Goal: Information Seeking & Learning: Understand process/instructions

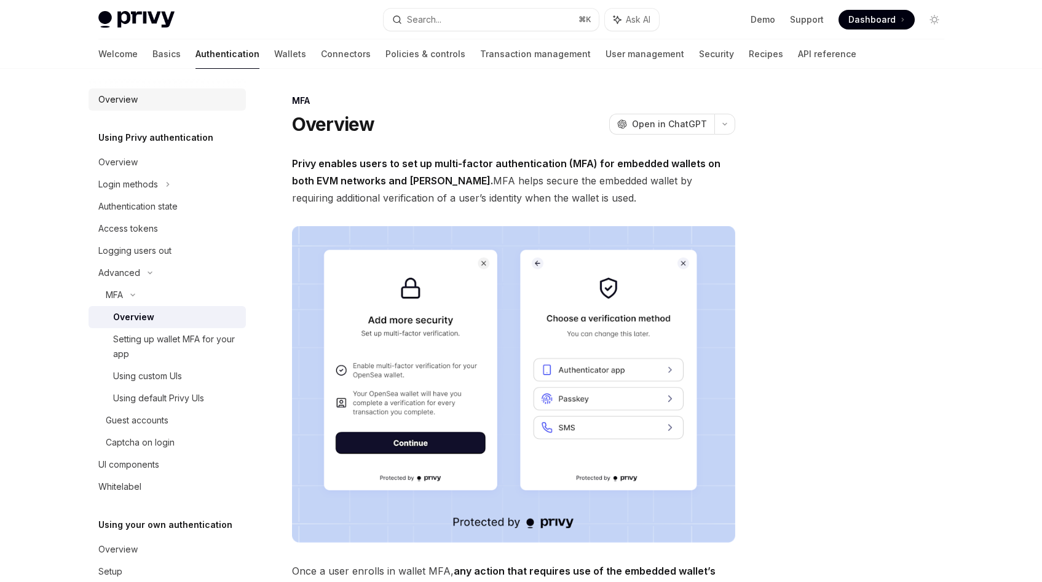
click at [156, 103] on div "Overview" at bounding box center [168, 99] width 140 height 15
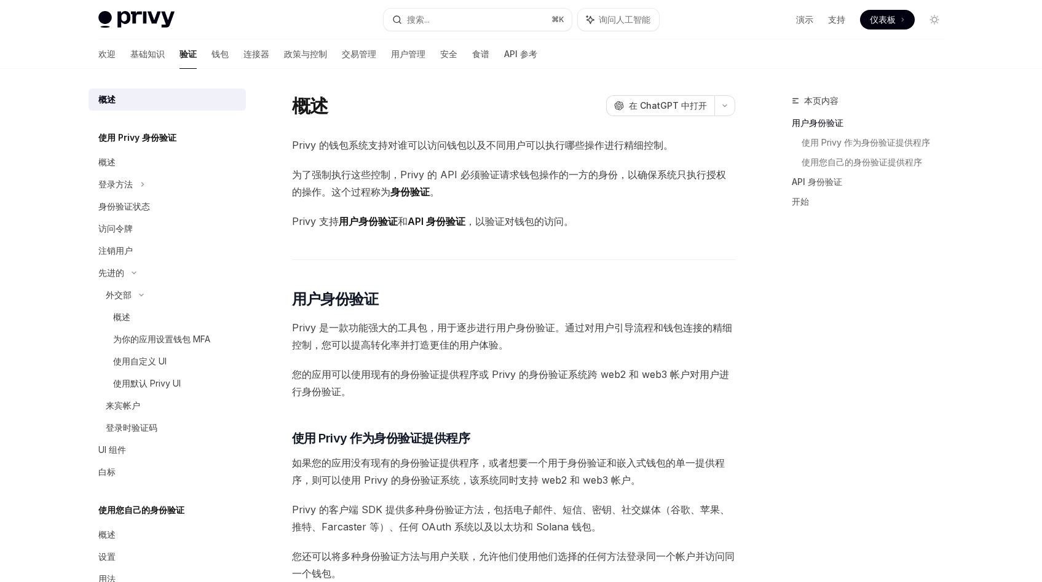
click at [461, 195] on span "为了强制执行这些控制，Privy 的 API 必须验证请求钱包操作的一方的身份，以确保系统只执行授权的操作。这个过程称为 身份验证 。" at bounding box center [513, 183] width 443 height 34
click at [152, 192] on div "登录方法" at bounding box center [166, 184] width 157 height 22
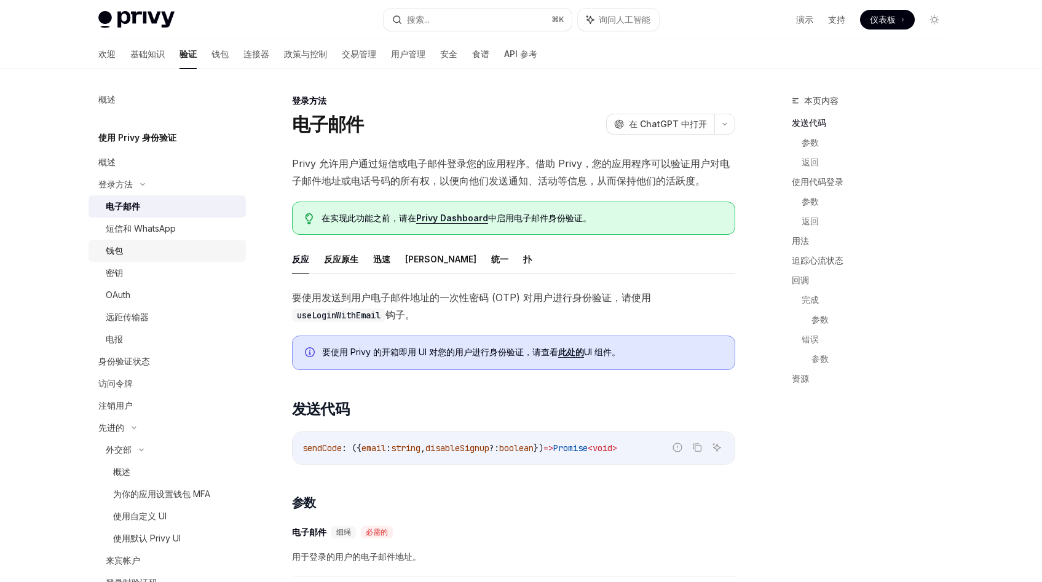
click at [167, 253] on div "钱包" at bounding box center [172, 250] width 133 height 15
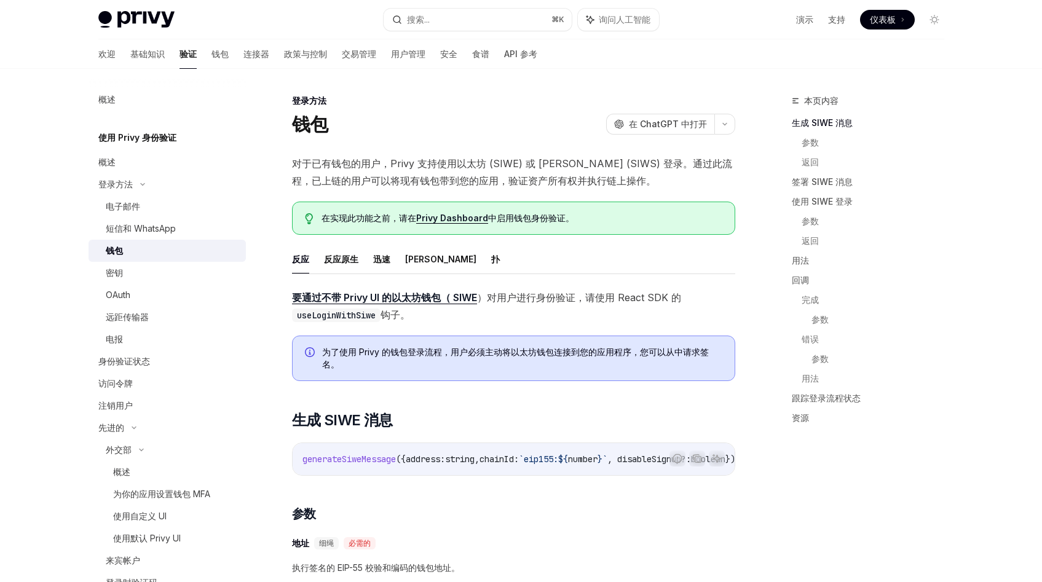
click at [407, 170] on span "对于已有钱包的用户，Privy 支持使用以太坊 (SIWE) 或 [PERSON_NAME] (SIWS) 登录。通过此流程，已上链的用户可以将现有钱包带到您…" at bounding box center [513, 172] width 443 height 34
click at [520, 300] on font "）对用户进行身份验证" at bounding box center [526, 297] width 98 height 12
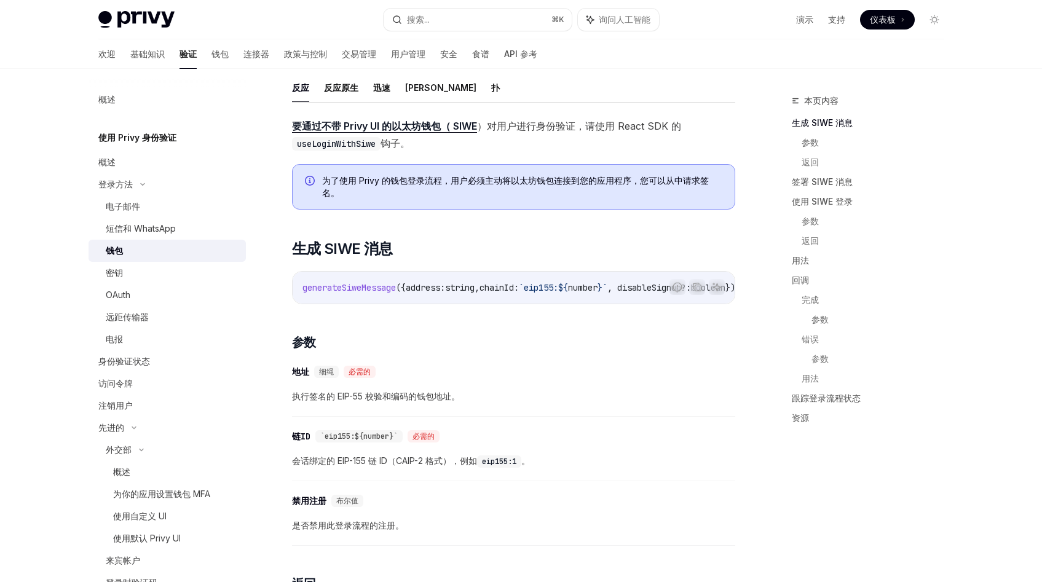
scroll to position [168, 0]
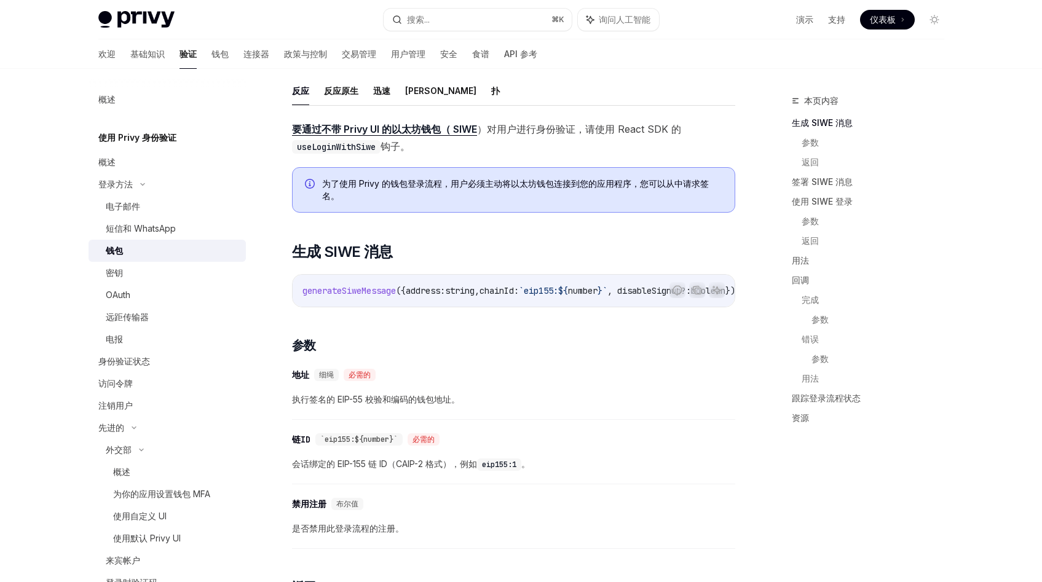
click at [543, 125] on font "）对用户进行身份验证" at bounding box center [526, 129] width 98 height 12
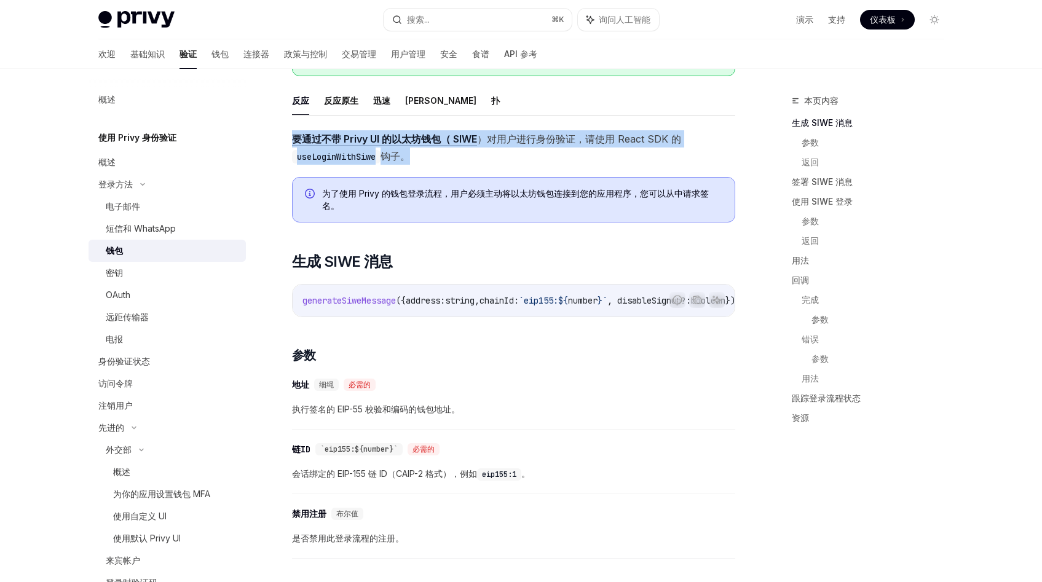
scroll to position [156, 0]
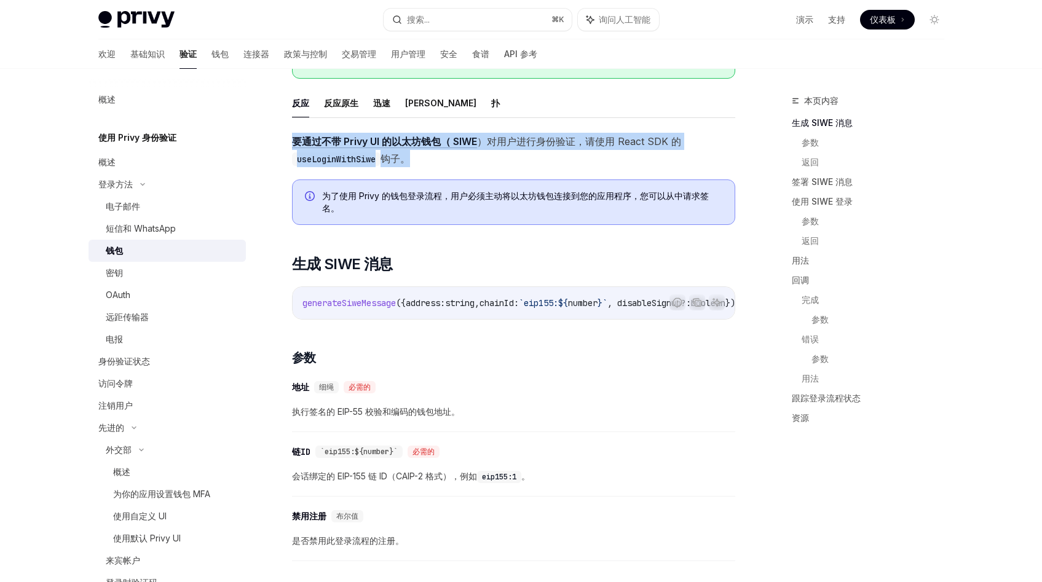
click at [534, 167] on span "要通过不带 Privy UI 的以太坊钱包（ SIWE ）对用户进行身份验证 ，请使用 React SDK 的 useLoginWithSiwe 钩子。" at bounding box center [513, 150] width 443 height 34
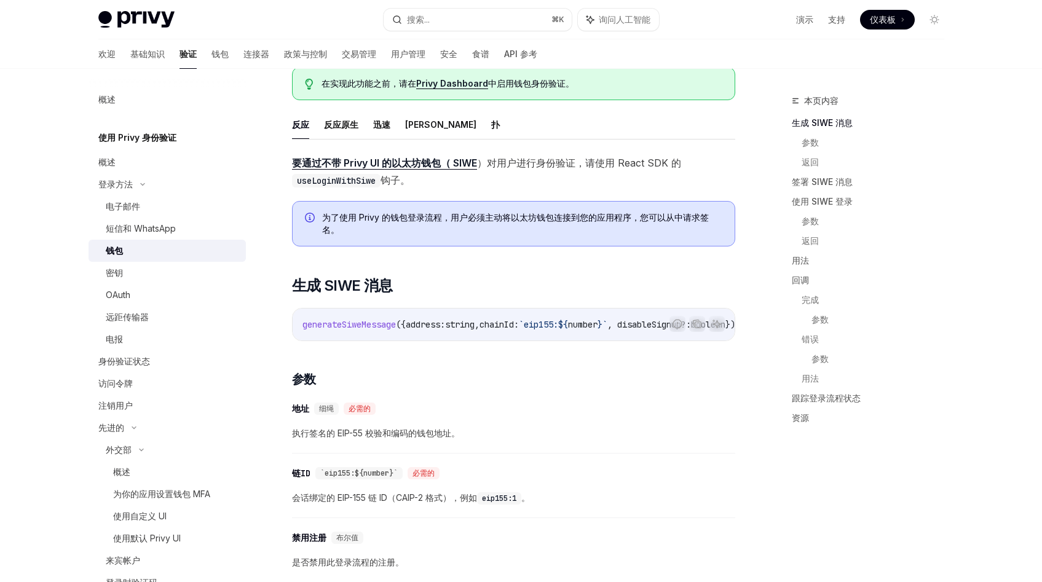
scroll to position [128, 0]
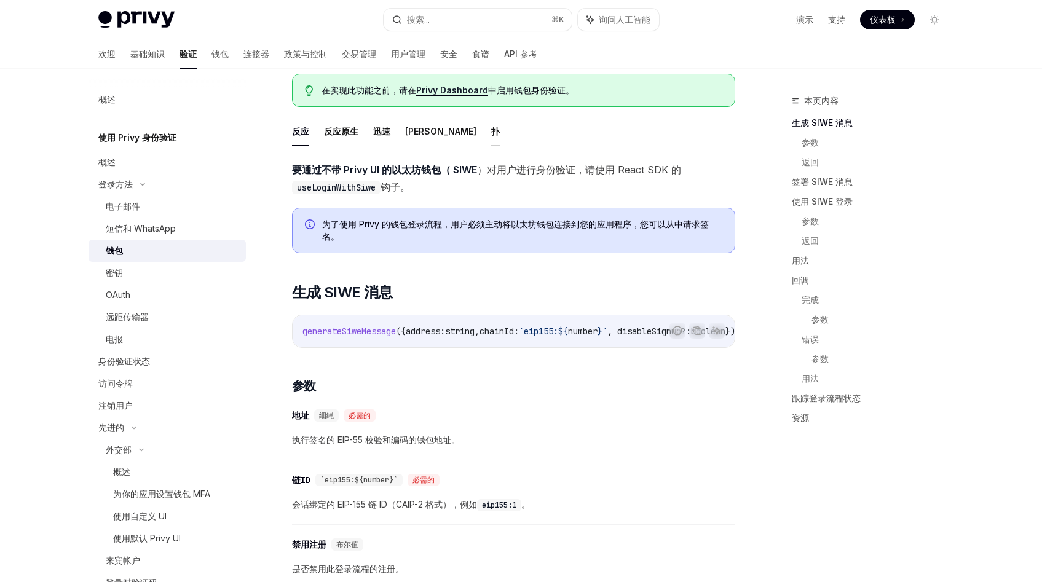
click at [491, 129] on font "扑" at bounding box center [495, 131] width 9 height 10
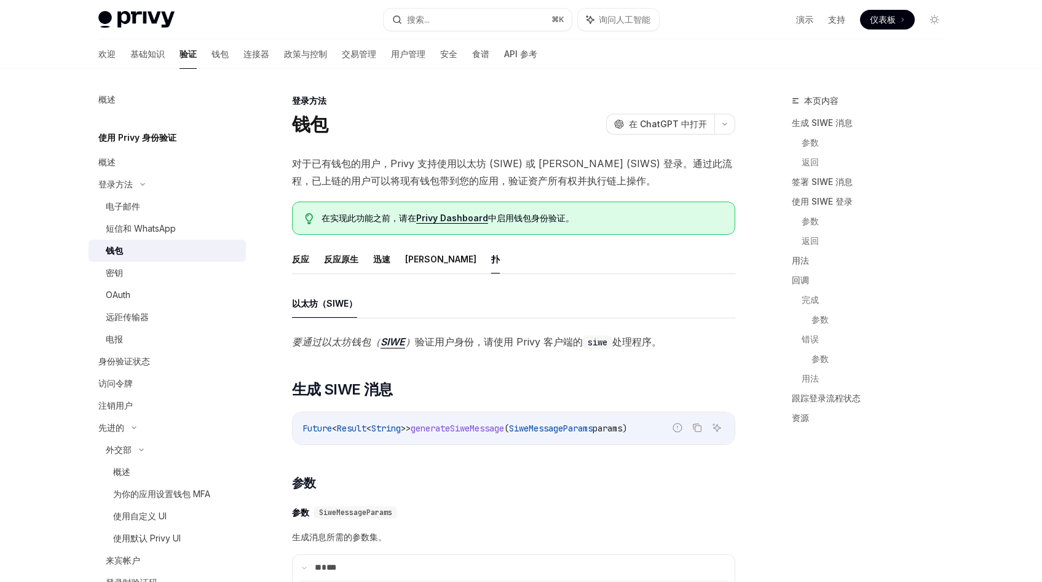
click at [488, 159] on font "对于已有钱包的用户，Privy 支持使用以太坊 (SIWE) 或 [PERSON_NAME] (SIWS) 登录。通过此流程，已上链的用户可以将现有钱包带到您…" at bounding box center [512, 171] width 440 height 29
click at [500, 162] on font "对于已有钱包的用户，Privy 支持使用以太坊 (SIWE) 或 [PERSON_NAME] (SIWS) 登录。通过此流程，已上链的用户可以将现有钱包带到您…" at bounding box center [512, 171] width 440 height 29
click at [565, 164] on font "对于已有钱包的用户，Privy 支持使用以太坊 (SIWE) 或 [PERSON_NAME] (SIWS) 登录。通过此流程，已上链的用户可以将现有钱包带到您…" at bounding box center [512, 171] width 440 height 29
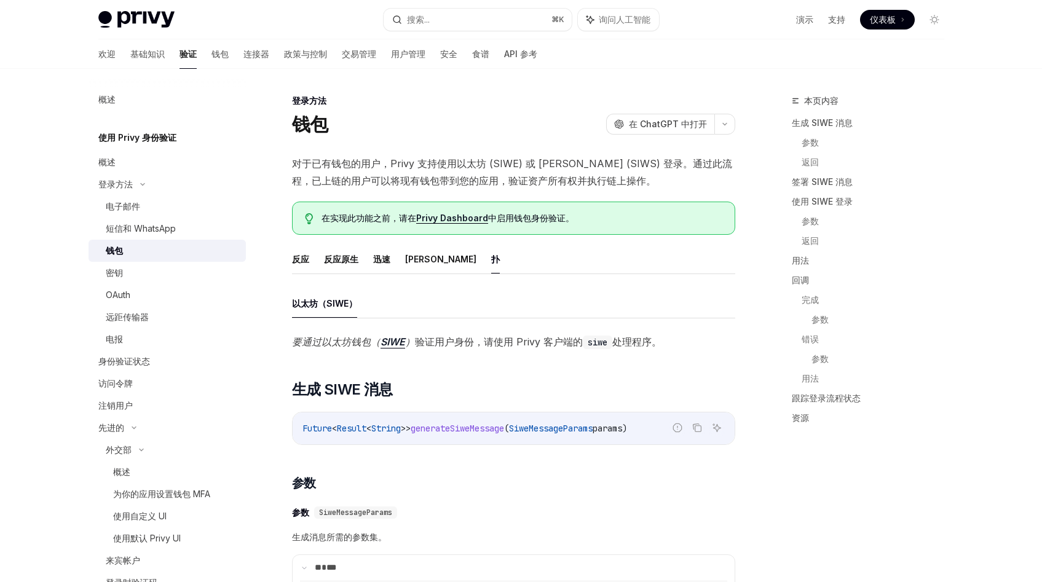
click at [565, 164] on font "对于已有钱包的用户，Privy 支持使用以太坊 (SIWE) 或 [PERSON_NAME] (SIWS) 登录。通过此流程，已上链的用户可以将现有钱包带到您…" at bounding box center [512, 171] width 440 height 29
click at [586, 164] on font "对于已有钱包的用户，Privy 支持使用以太坊 (SIWE) 或 [PERSON_NAME] (SIWS) 登录。通过此流程，已上链的用户可以将现有钱包带到您…" at bounding box center [512, 171] width 440 height 29
copy font "SIWS"
click at [614, 232] on div "在实现此功能之前，请在 Privy Dashboard 中启用钱包身份验证。" at bounding box center [513, 218] width 443 height 33
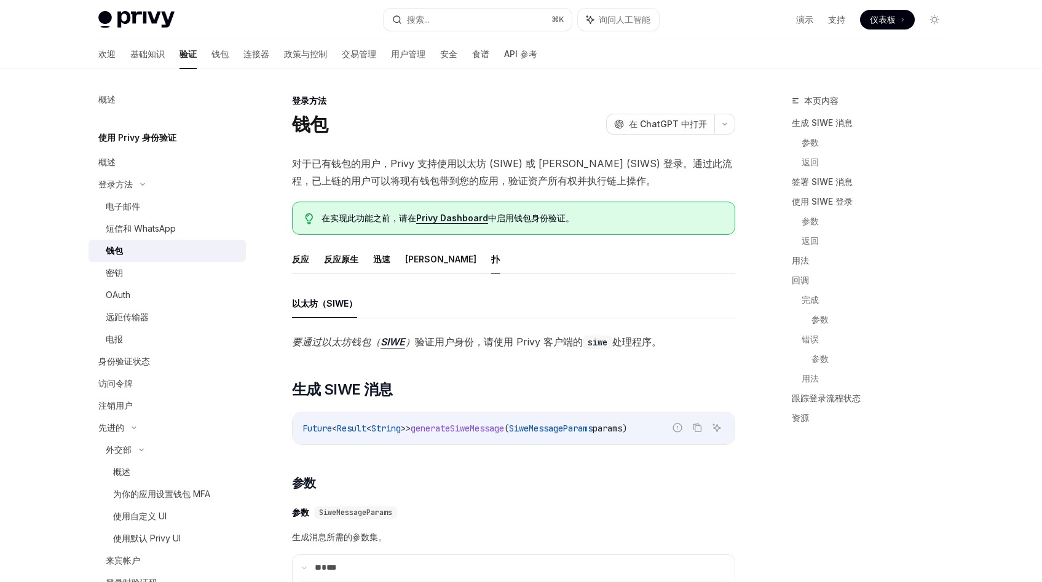
click at [547, 160] on font "对于已有钱包的用户，Privy 支持使用以太坊 (SIWE) 或 [PERSON_NAME] (SIWS) 登录。通过此流程，已上链的用户可以将现有钱包带到您…" at bounding box center [512, 171] width 440 height 29
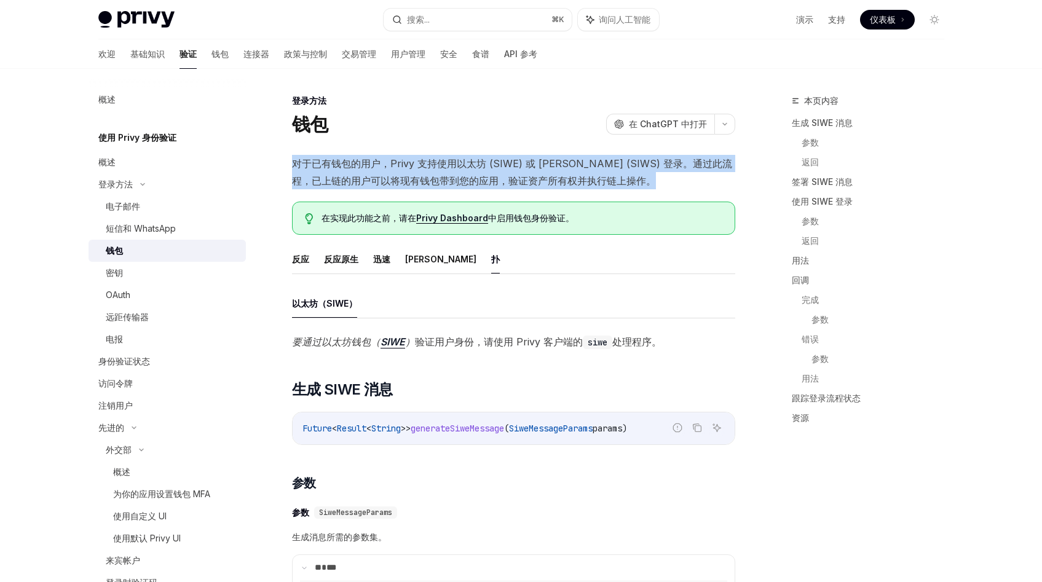
click at [547, 160] on font "对于已有钱包的用户，Privy 支持使用以太坊 (SIWE) 或 [PERSON_NAME] (SIWS) 登录。通过此流程，已上链的用户可以将现有钱包带到您…" at bounding box center [512, 171] width 440 height 29
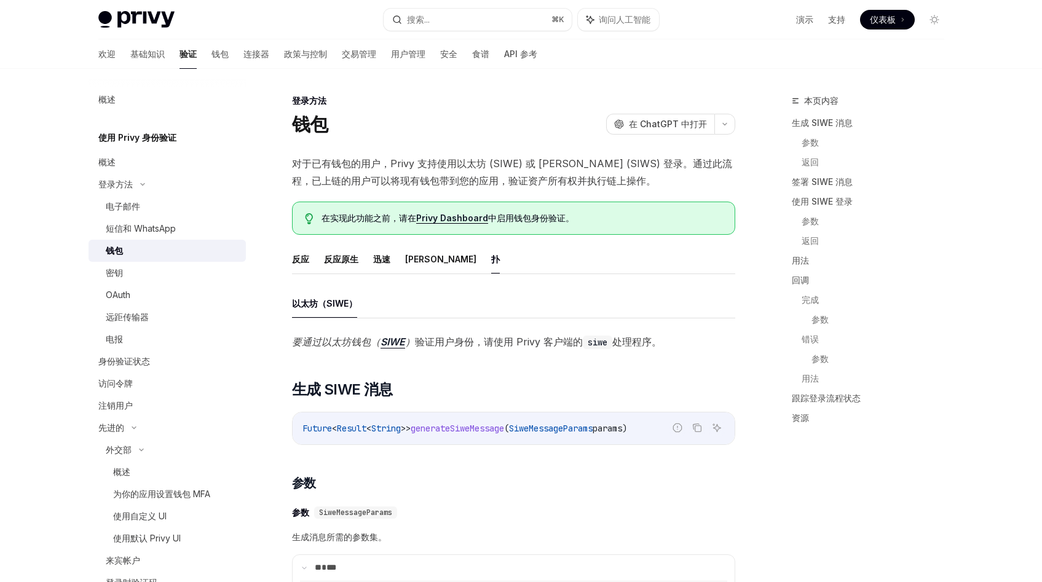
click at [547, 160] on font "对于已有钱包的用户，Privy 支持使用以太坊 (SIWE) 或 [PERSON_NAME] (SIWS) 登录。通过此流程，已上链的用户可以将现有钱包带到您…" at bounding box center [512, 171] width 440 height 29
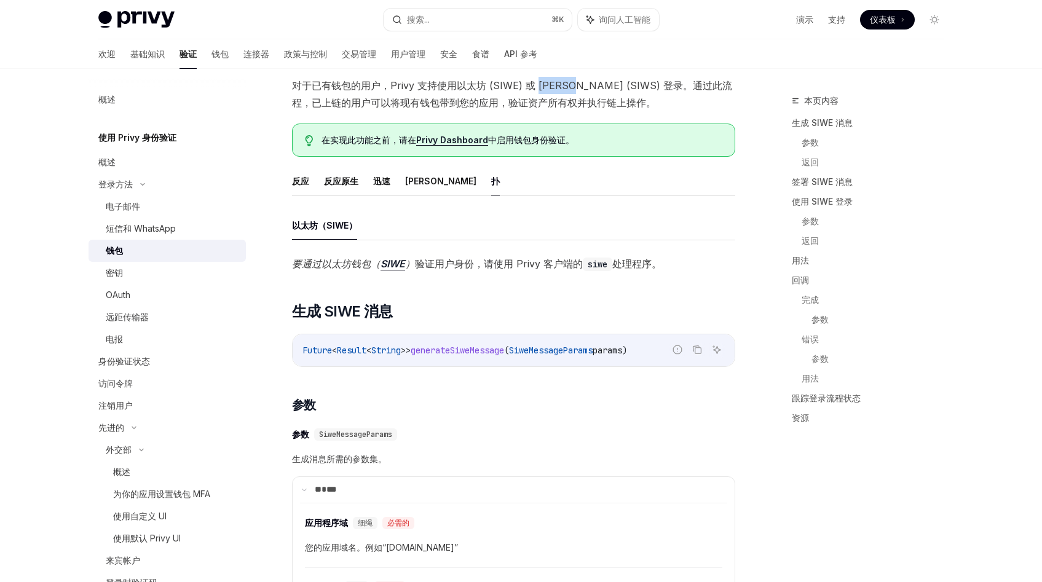
scroll to position [80, 0]
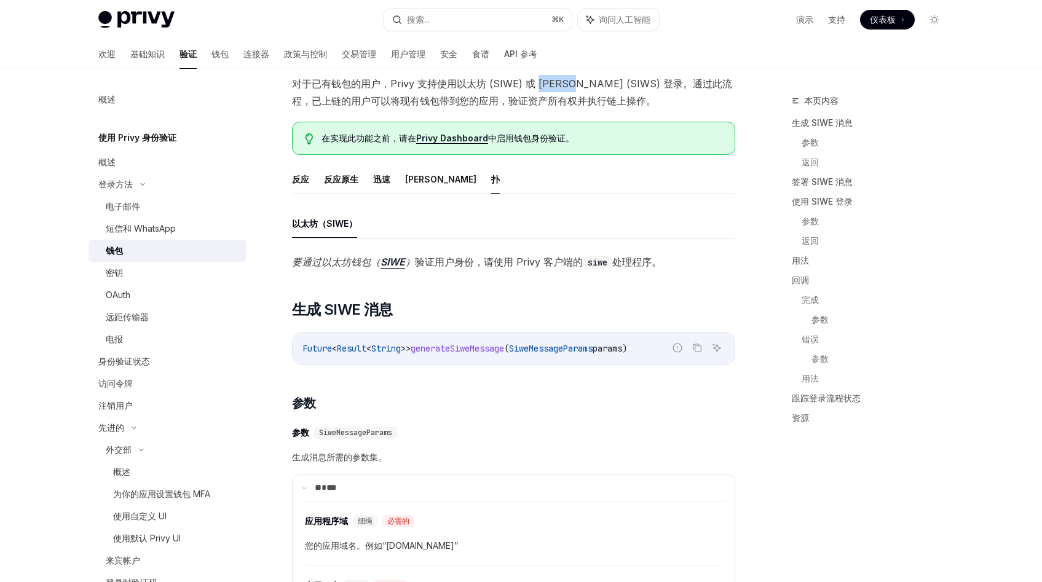
click at [604, 259] on code "siwe" at bounding box center [597, 263] width 29 height 14
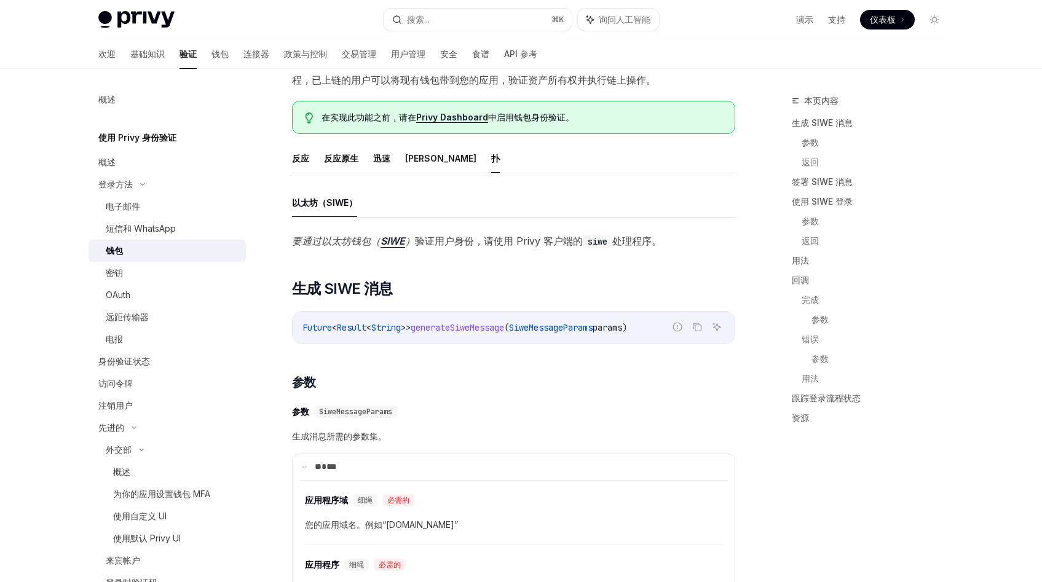
scroll to position [104, 0]
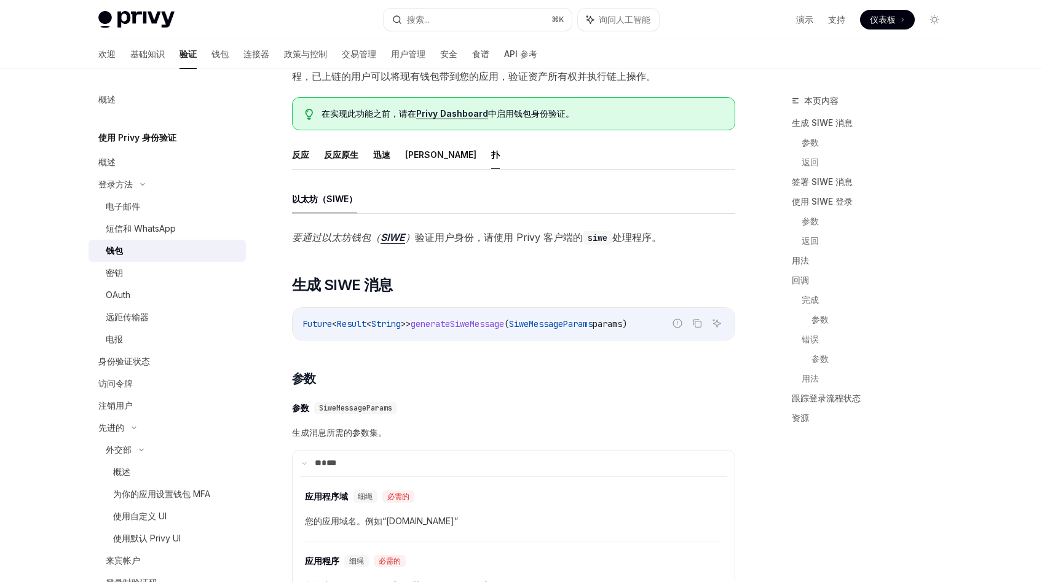
click at [471, 326] on span "generateSiweMessage" at bounding box center [456, 323] width 93 height 11
click at [584, 237] on code "siwe" at bounding box center [597, 238] width 29 height 14
click at [469, 329] on span "generateSiweMessage" at bounding box center [456, 323] width 93 height 11
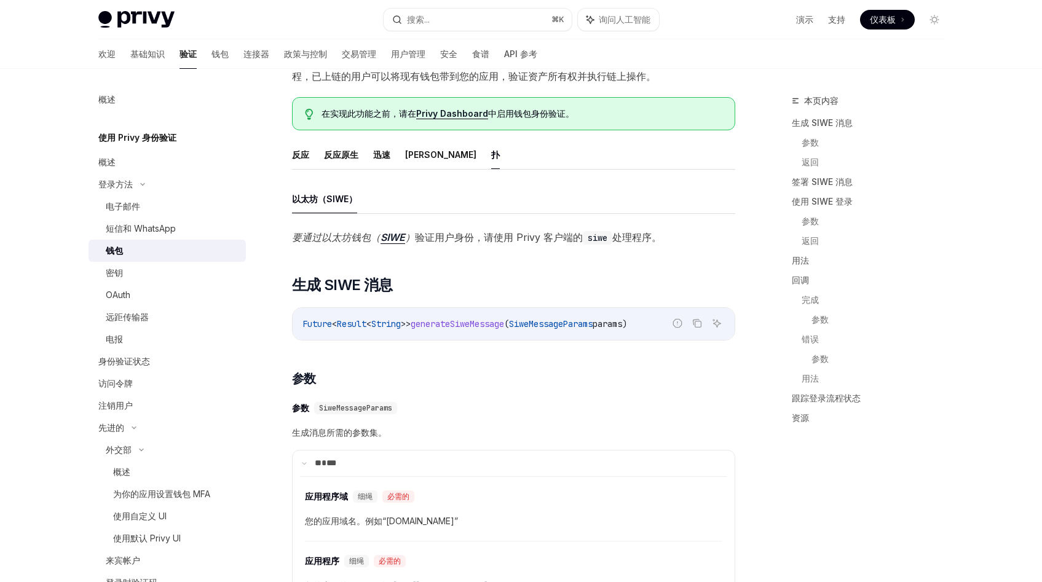
click at [469, 329] on span "generateSiweMessage" at bounding box center [456, 323] width 93 height 11
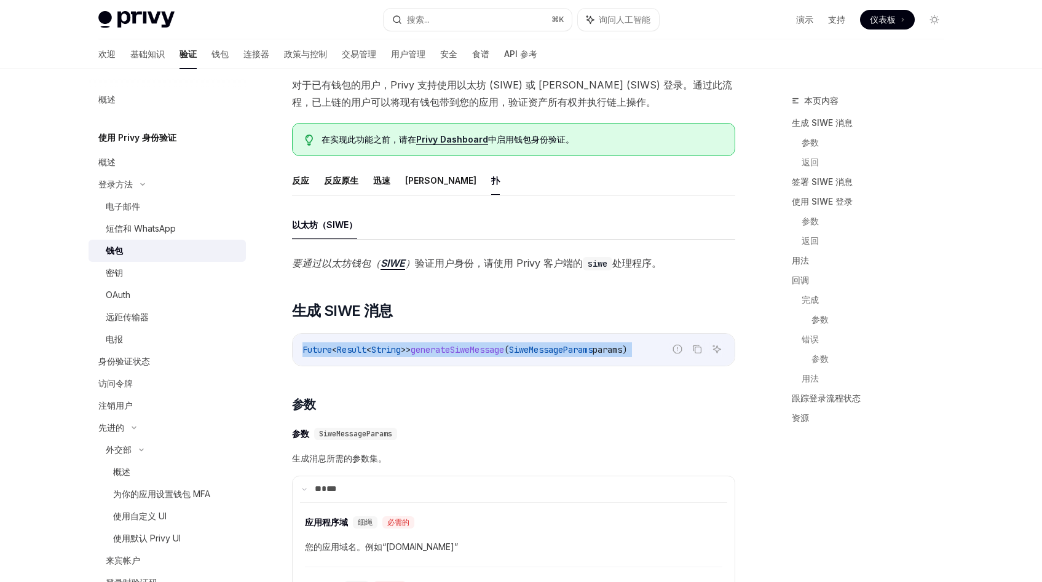
scroll to position [79, 0]
click at [409, 179] on font "[PERSON_NAME]" at bounding box center [440, 180] width 71 height 10
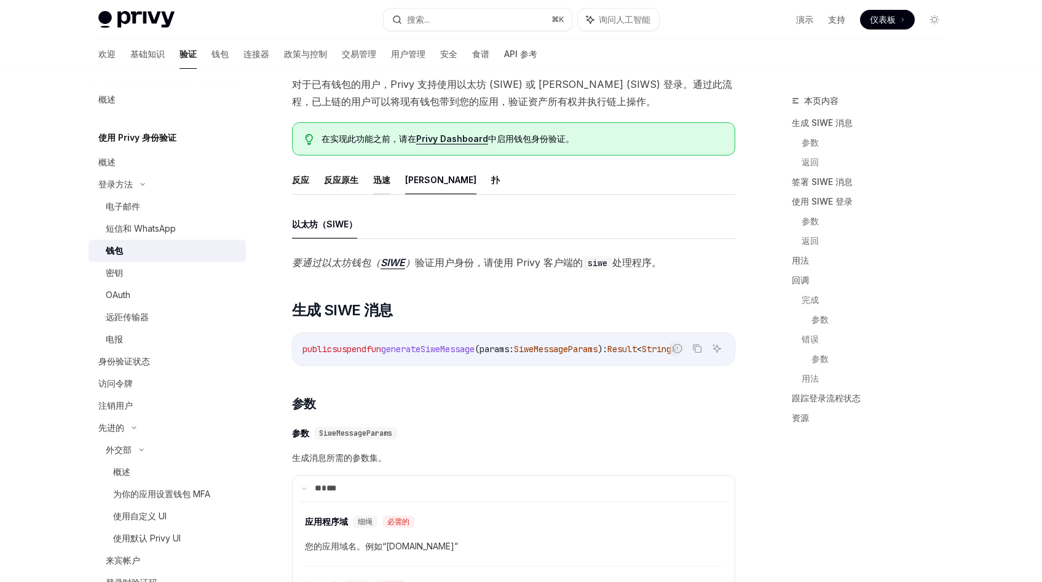
click at [378, 178] on font "迅速" at bounding box center [381, 180] width 17 height 10
click at [342, 180] on font "反应原生" at bounding box center [341, 180] width 34 height 10
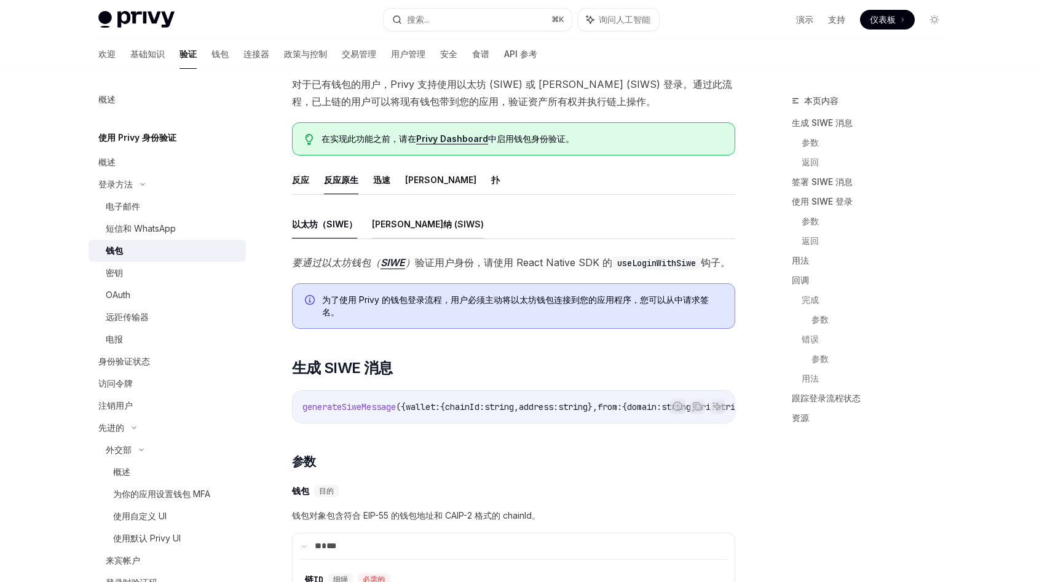
click at [405, 231] on font "[PERSON_NAME]纳 (SIWS)" at bounding box center [428, 224] width 112 height 15
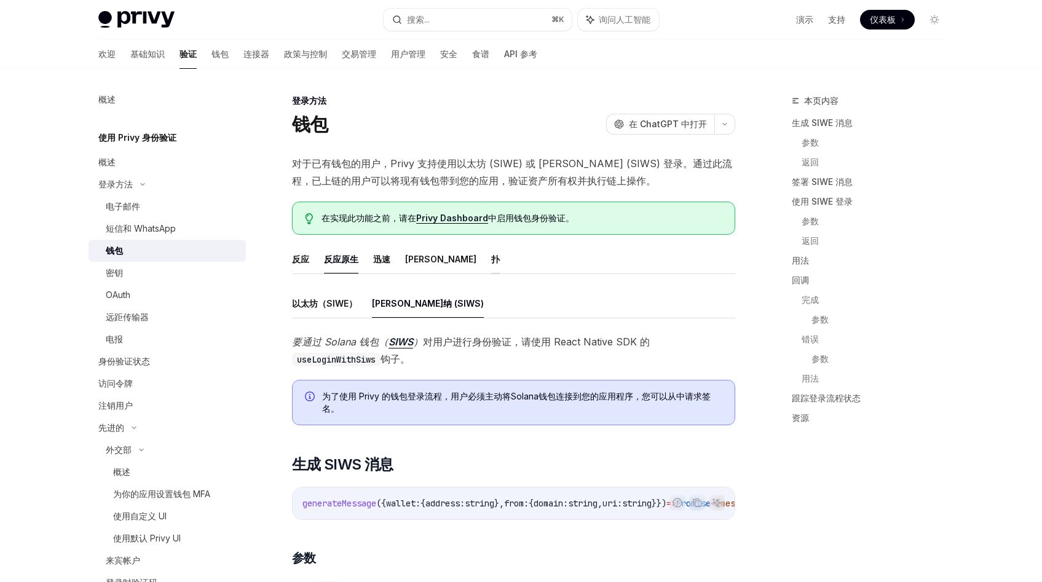
click at [491, 260] on font "扑" at bounding box center [495, 259] width 9 height 10
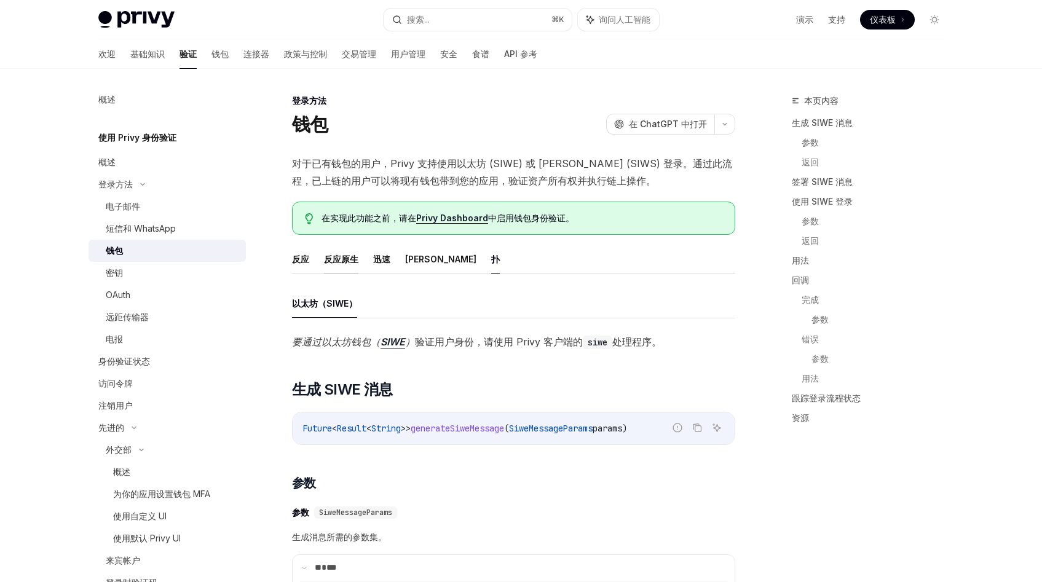
click at [343, 265] on font "反应原生" at bounding box center [341, 259] width 34 height 15
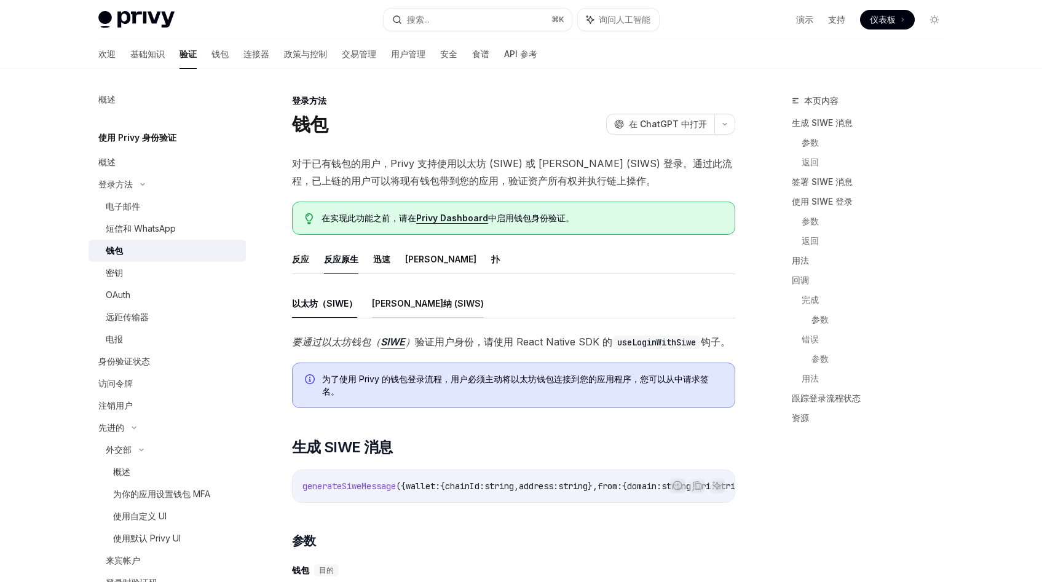
click at [390, 304] on font "[PERSON_NAME]纳 (SIWS)" at bounding box center [428, 303] width 112 height 10
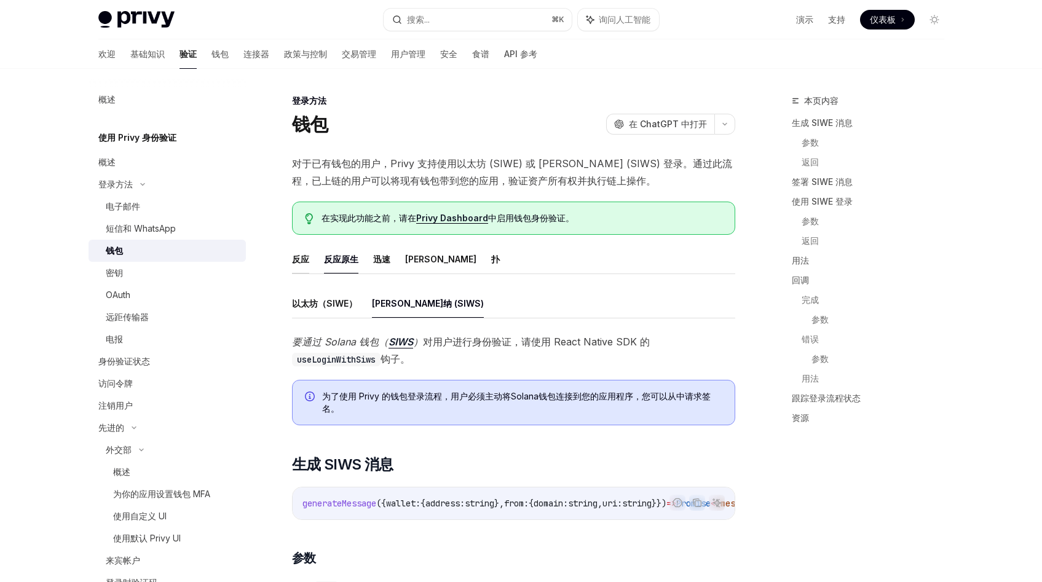
click at [296, 257] on font "反应" at bounding box center [300, 259] width 17 height 10
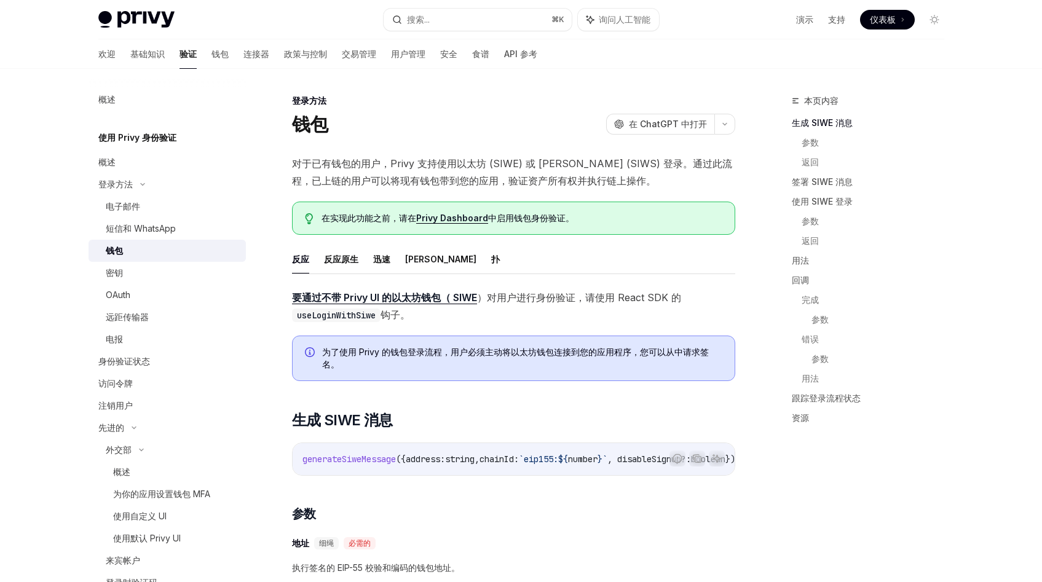
click at [447, 255] on ul "反应 反应原生 迅速 [PERSON_NAME] 扑" at bounding box center [513, 259] width 443 height 29
click at [491, 265] on font "扑" at bounding box center [495, 259] width 9 height 15
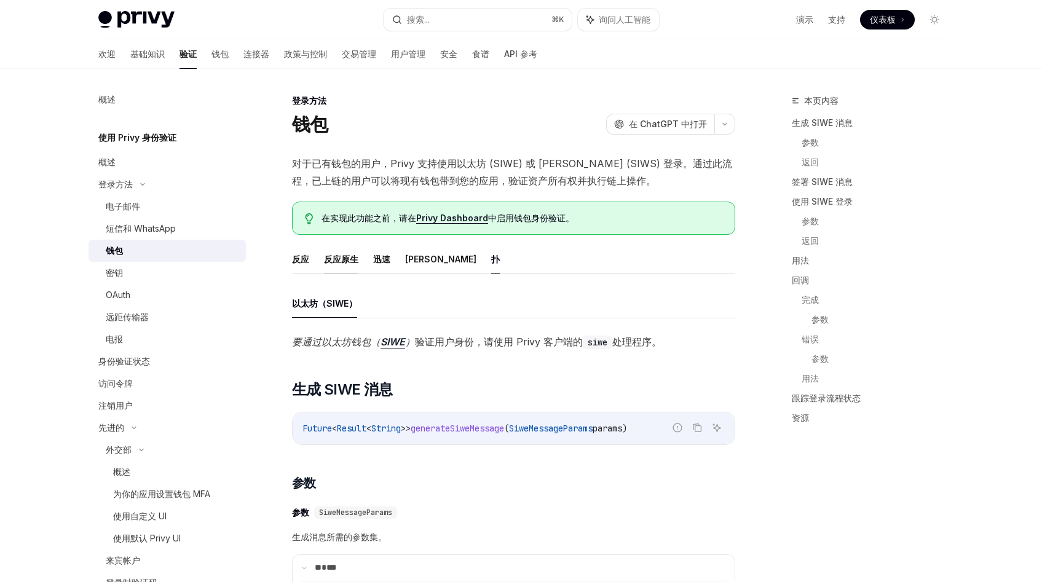
click at [340, 258] on font "反应原生" at bounding box center [341, 259] width 34 height 10
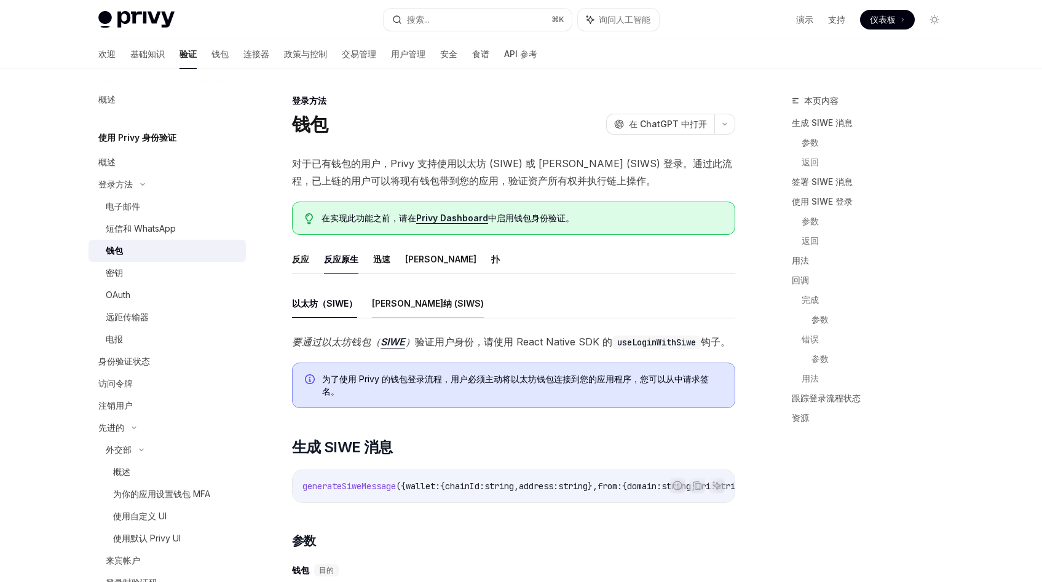
click at [404, 303] on font "[PERSON_NAME]纳 (SIWS)" at bounding box center [428, 303] width 112 height 10
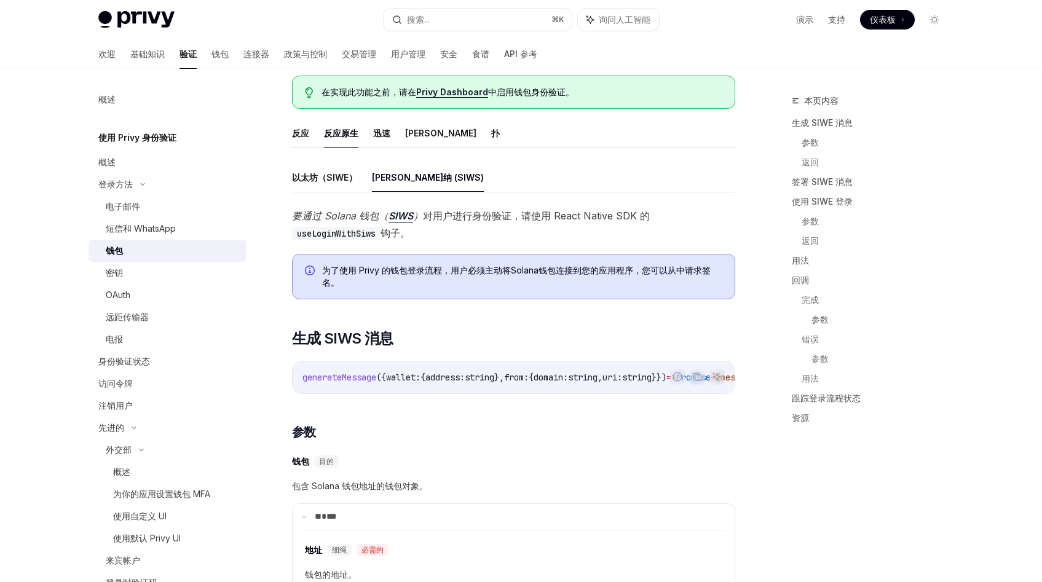
scroll to position [124, 0]
click at [491, 132] on font "扑" at bounding box center [495, 135] width 9 height 10
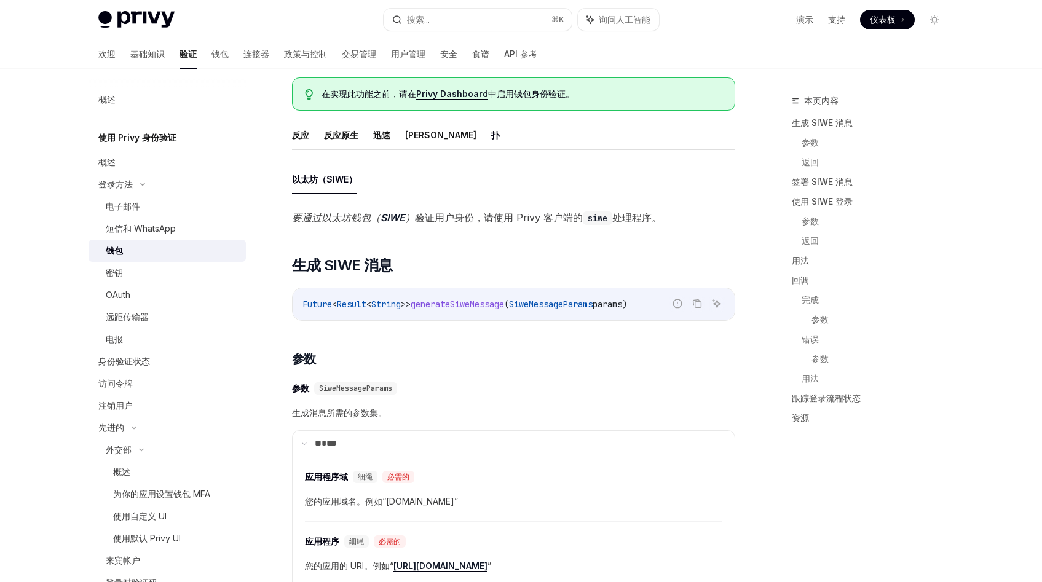
click at [341, 143] on button "反应原生" at bounding box center [341, 134] width 34 height 29
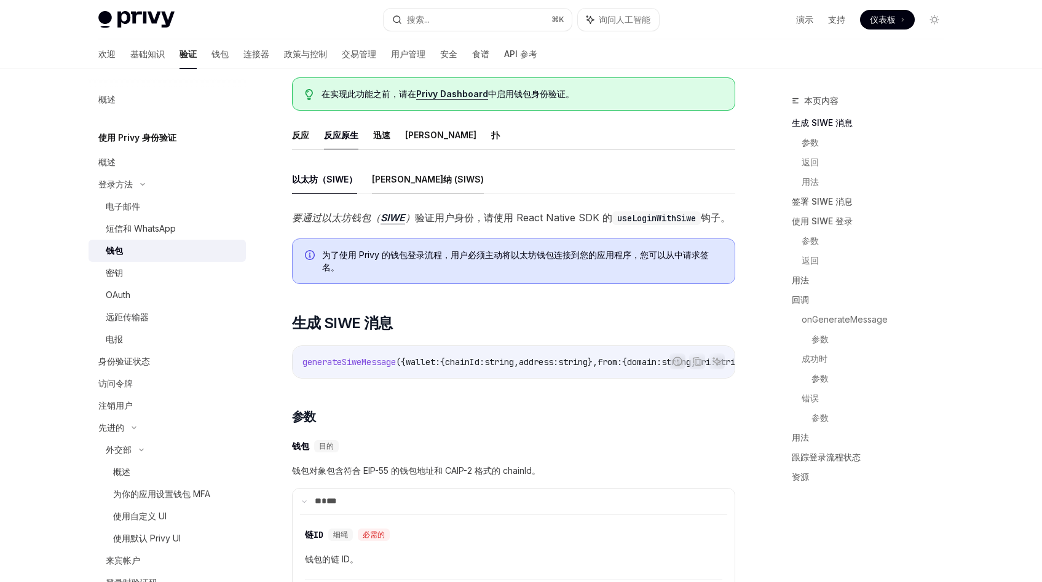
click at [410, 184] on font "[PERSON_NAME]纳 (SIWS)" at bounding box center [428, 179] width 112 height 10
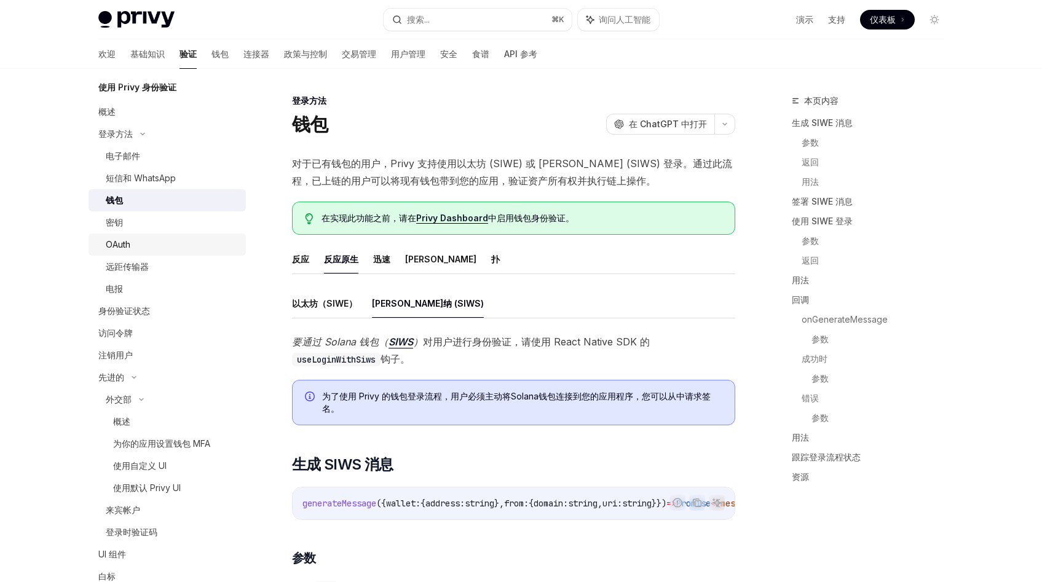
scroll to position [47, 0]
click at [128, 254] on div "OAuth" at bounding box center [118, 248] width 25 height 15
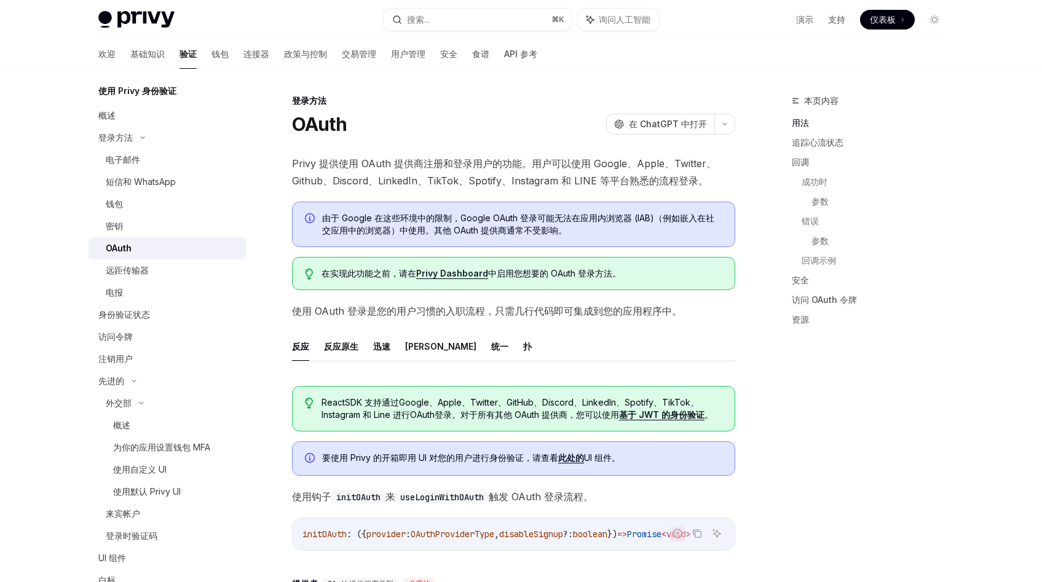
click at [377, 159] on font "Privy 提供使用 OAuth 提供商注册和登录用户的功能。用户可以使用 Google、Apple、Twitter、Github、Discord、Linke…" at bounding box center [504, 171] width 424 height 29
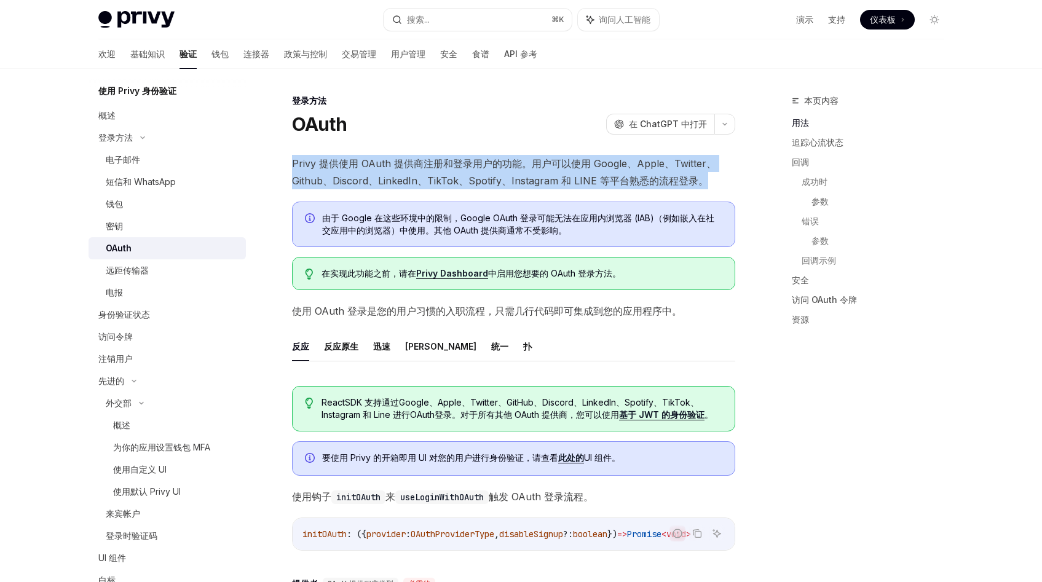
click at [413, 160] on font "Privy 提供使用 OAuth 提供商注册和登录用户的功能。用户可以使用 Google、Apple、Twitter、Github、Discord、Linke…" at bounding box center [504, 171] width 424 height 29
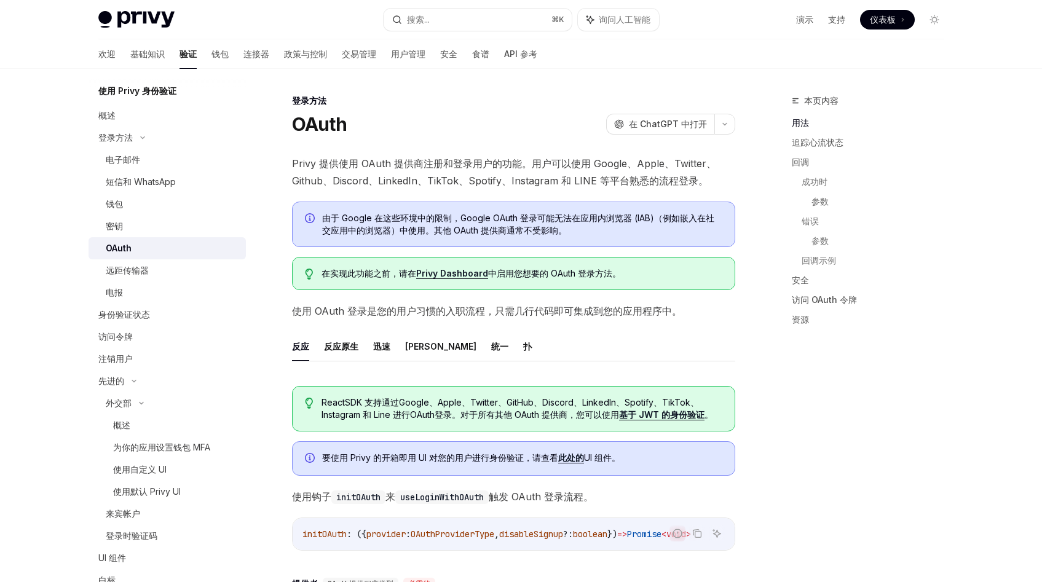
click at [413, 160] on font "Privy 提供使用 OAuth 提供商注册和登录用户的功能。用户可以使用 Google、Apple、Twitter、Github、Discord、Linke…" at bounding box center [504, 171] width 424 height 29
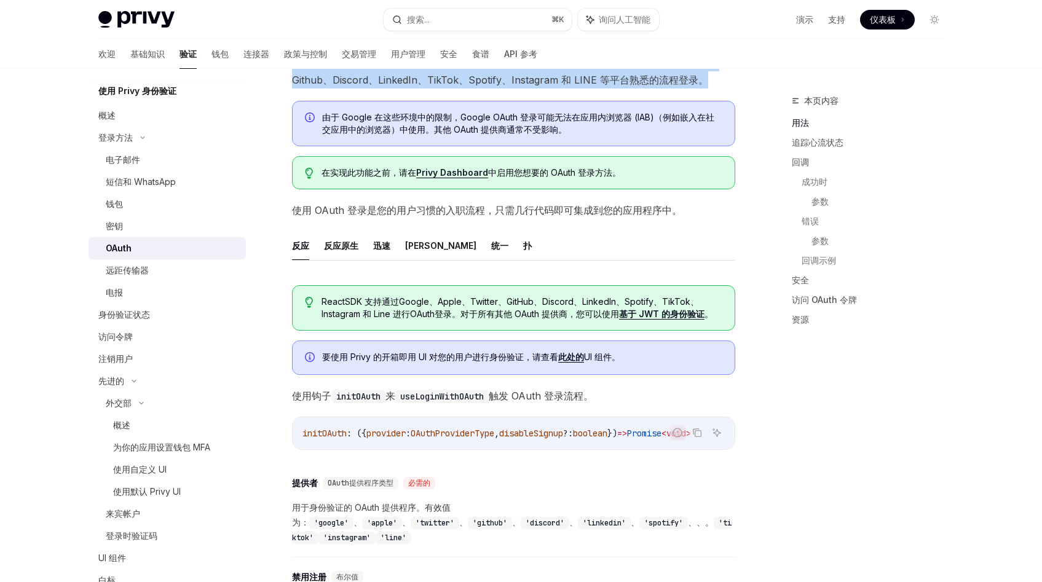
scroll to position [111, 0]
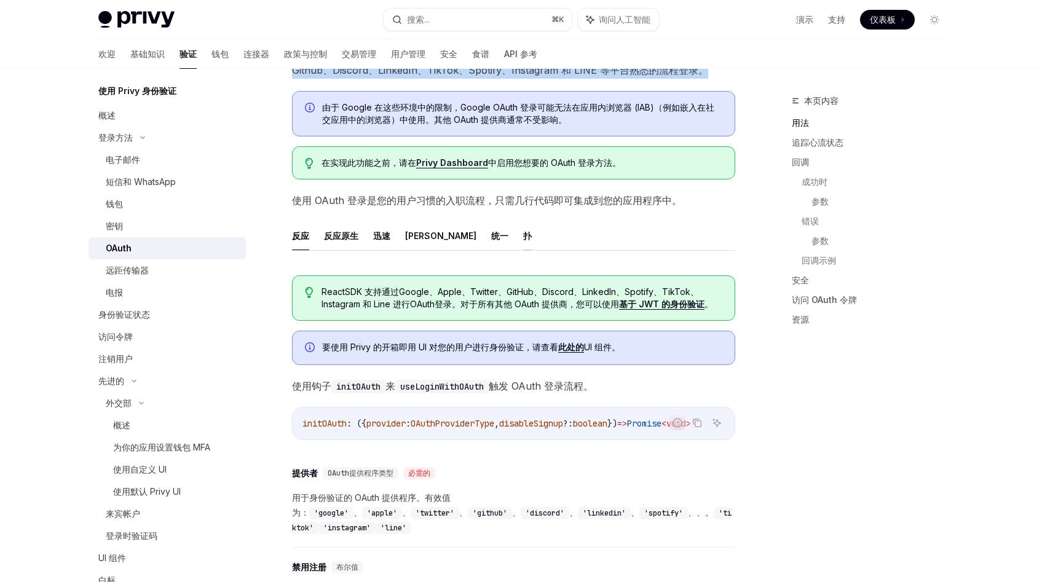
click at [523, 238] on font "扑" at bounding box center [527, 235] width 9 height 10
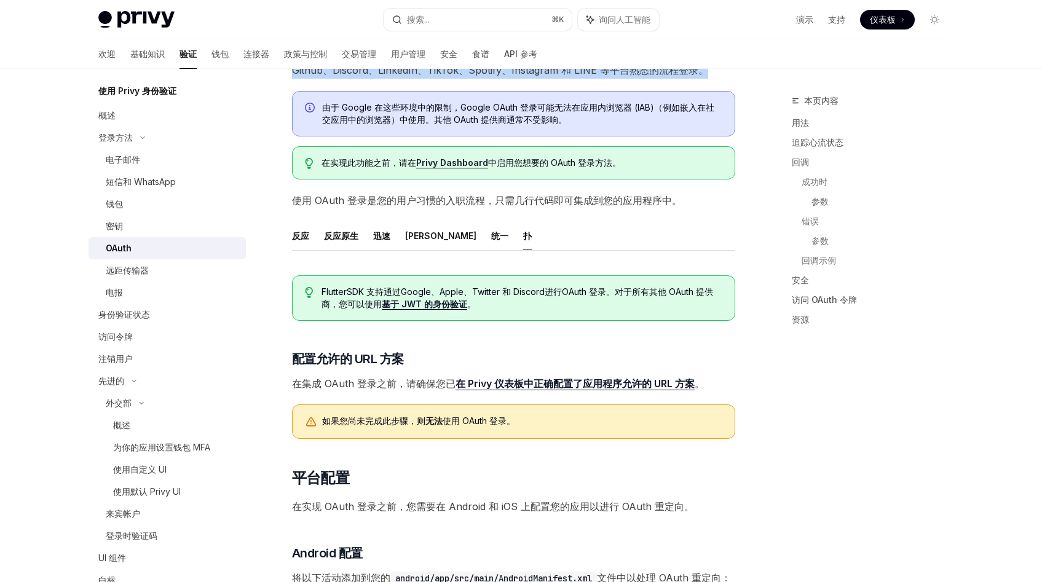
click at [351, 294] on font "SDK 支持通过" at bounding box center [374, 291] width 54 height 10
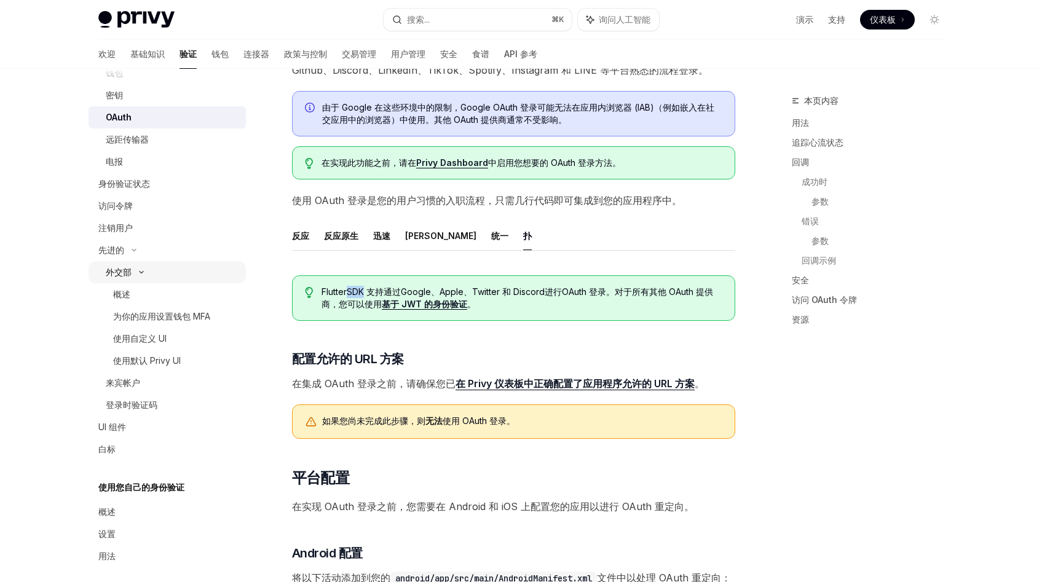
click at [143, 272] on icon at bounding box center [141, 273] width 4 height 2
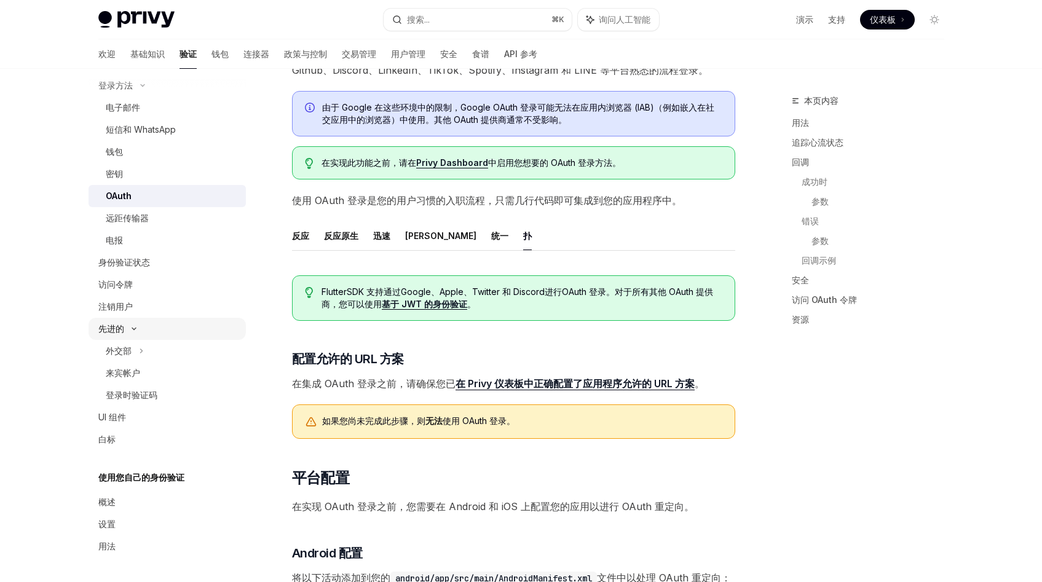
click at [156, 330] on div "先进的" at bounding box center [166, 329] width 157 height 22
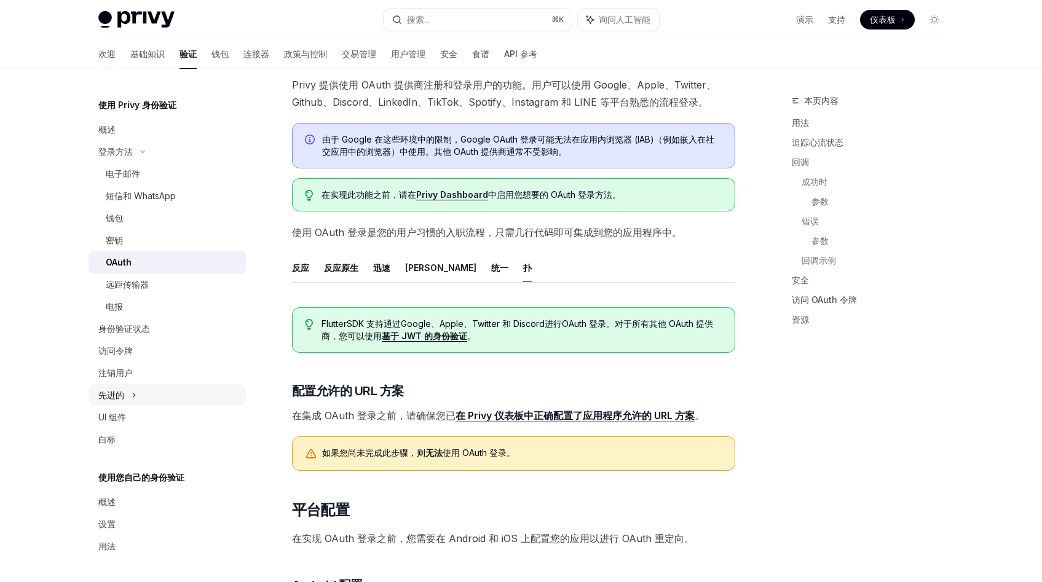
scroll to position [61, 0]
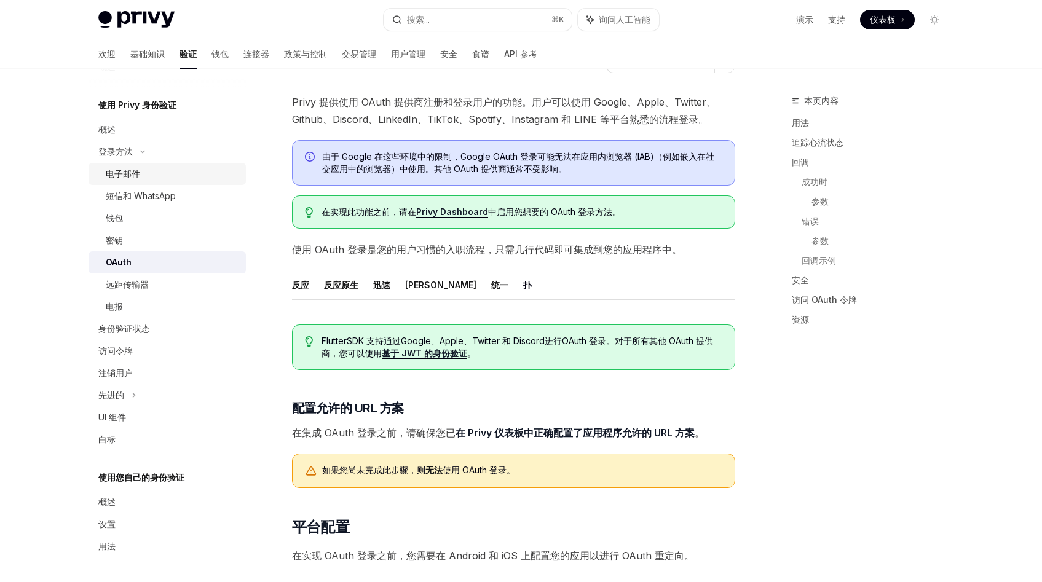
click at [147, 179] on div "电子邮件" at bounding box center [172, 174] width 133 height 15
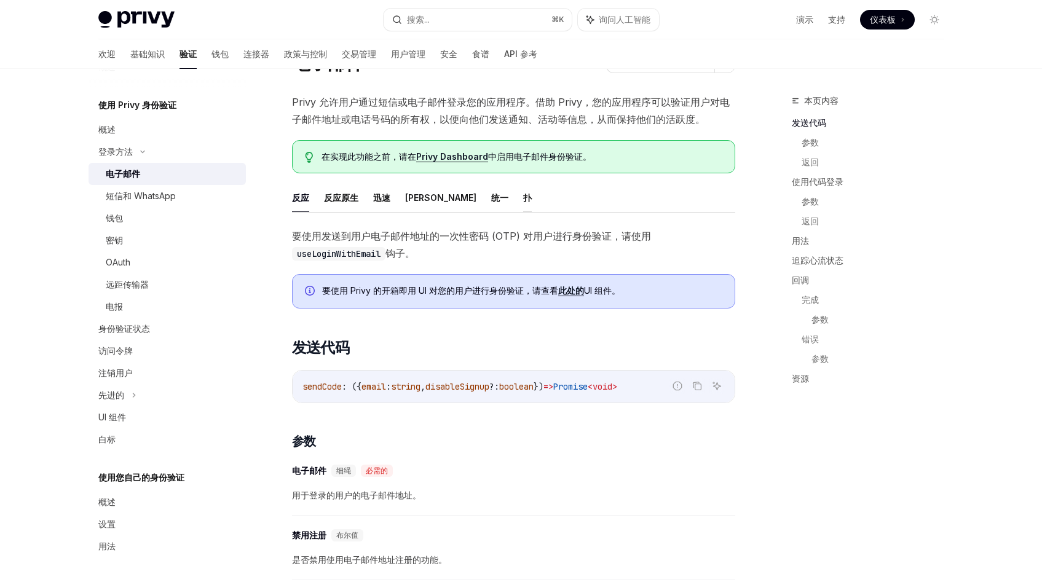
click at [523, 198] on font "扑" at bounding box center [527, 197] width 9 height 10
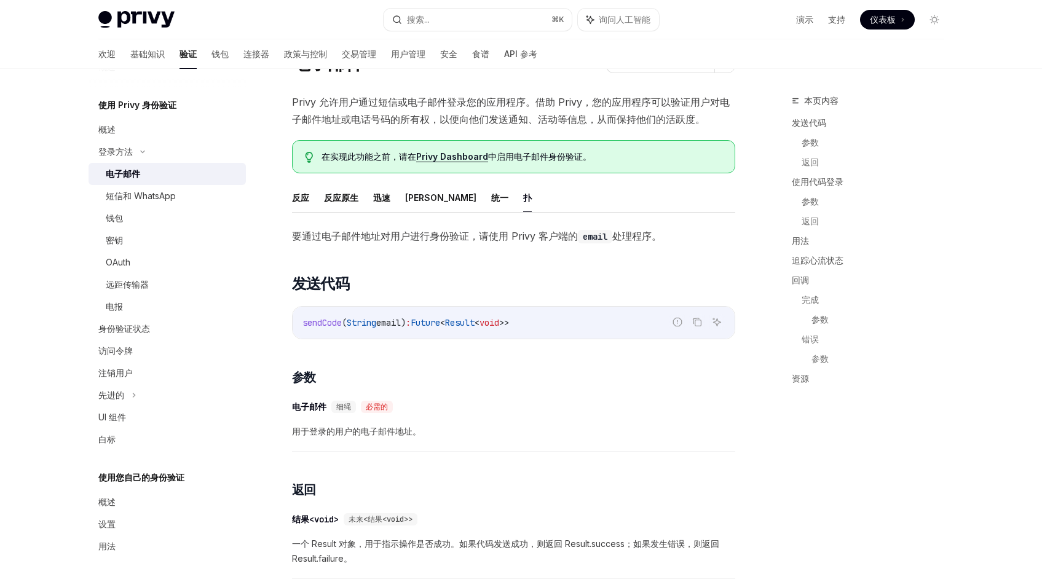
click at [526, 114] on font "Privy 允许用户通过短信或电子邮件登录您的应用程序。借助 Privy，您的应用程序可以验证用户对电子邮件地址或电话号码的所有权，以便向他们发送通知、活动等…" at bounding box center [511, 110] width 438 height 29
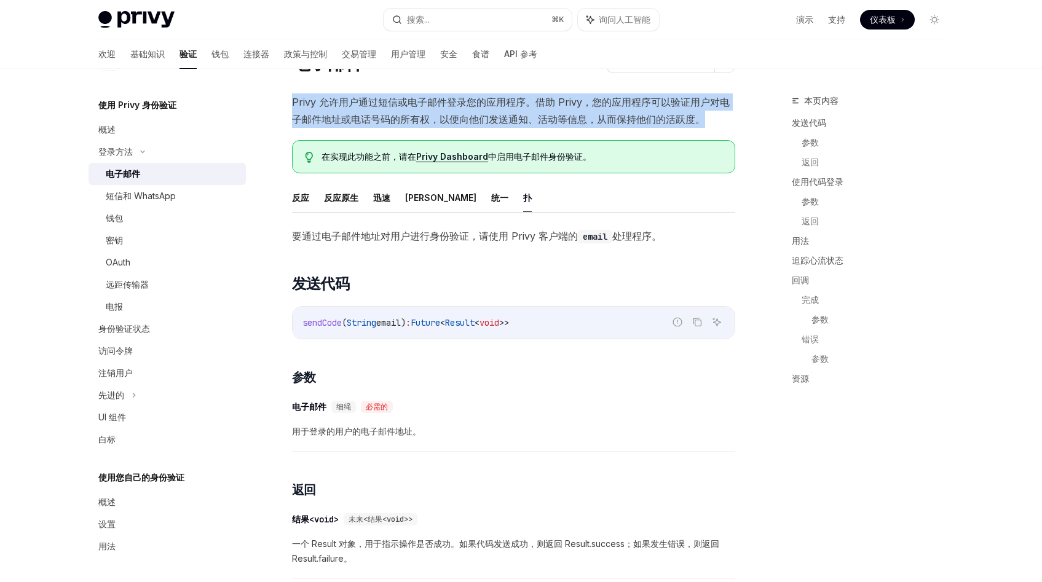
click at [484, 117] on font "Privy 允许用户通过短信或电子邮件登录您的应用程序。借助 Privy，您的应用程序可以验证用户对电子邮件地址或电话号码的所有权，以便向他们发送通知、活动等…" at bounding box center [511, 110] width 438 height 29
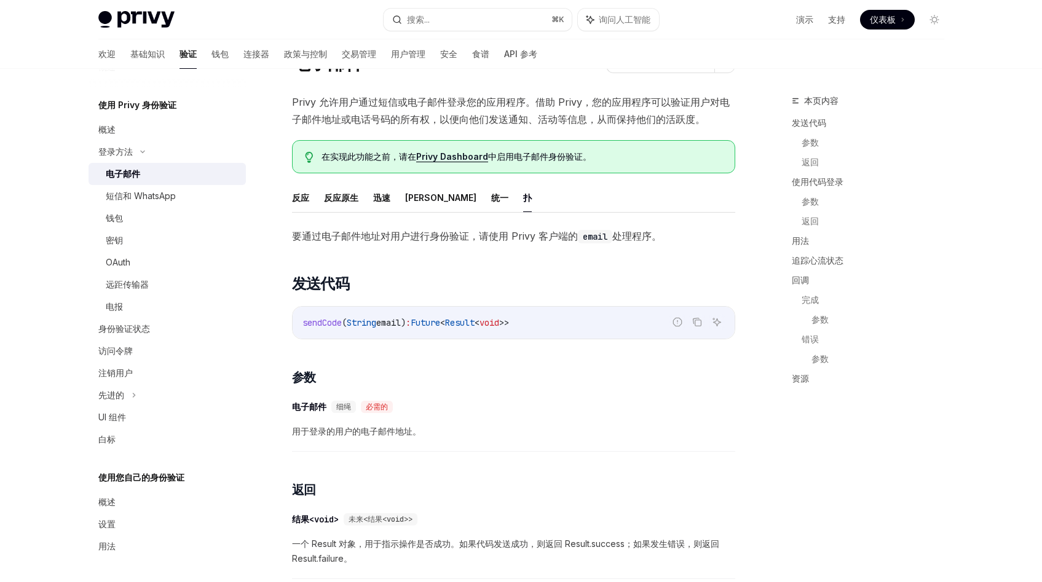
click at [484, 117] on font "Privy 允许用户通过短信或电子邮件登录您的应用程序。借助 Privy，您的应用程序可以验证用户对电子邮件地址或电话号码的所有权，以便向他们发送通知、活动等…" at bounding box center [511, 110] width 438 height 29
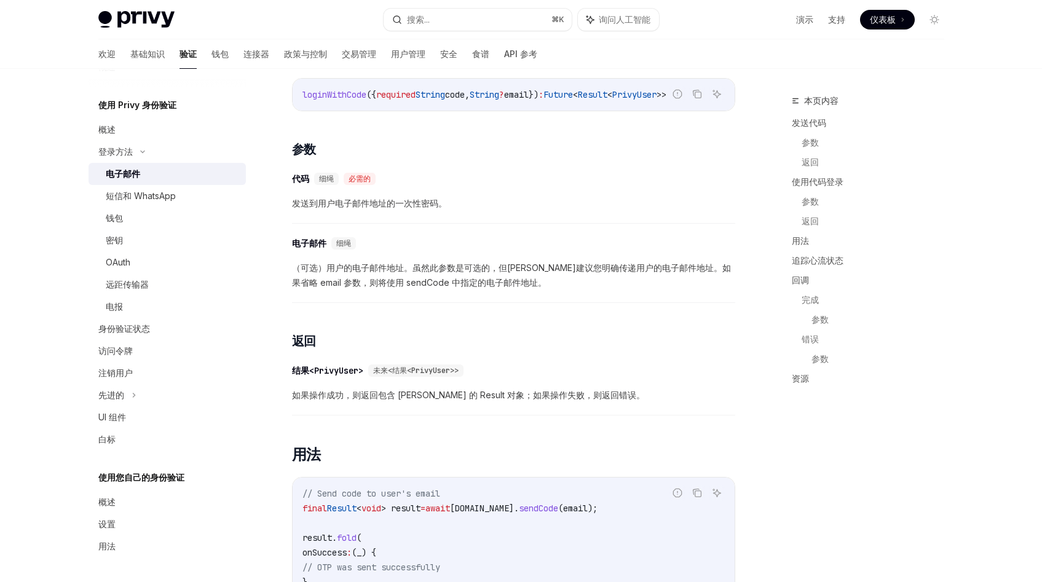
scroll to position [637, 0]
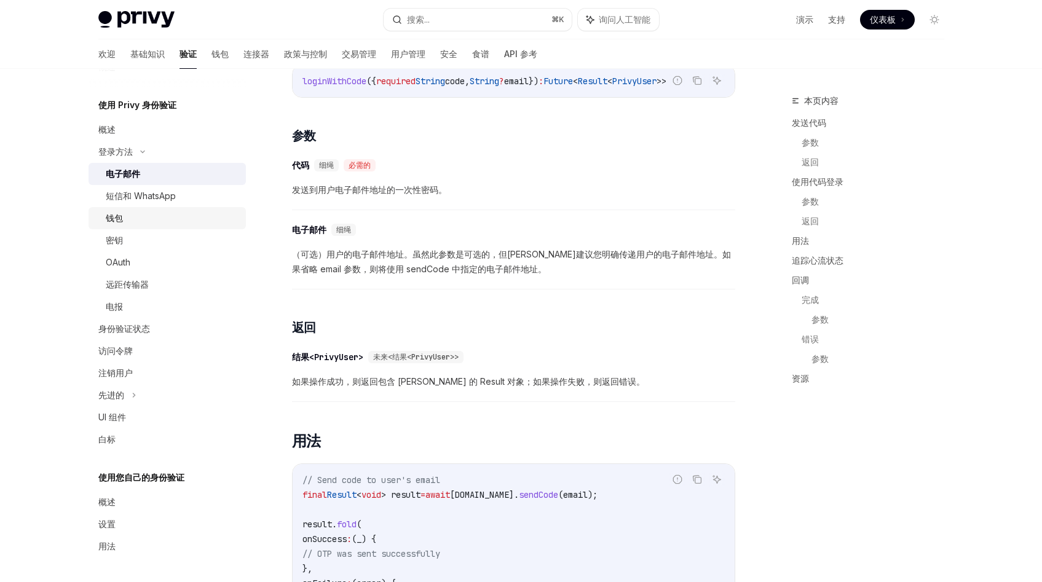
click at [152, 218] on div "钱包" at bounding box center [172, 218] width 133 height 15
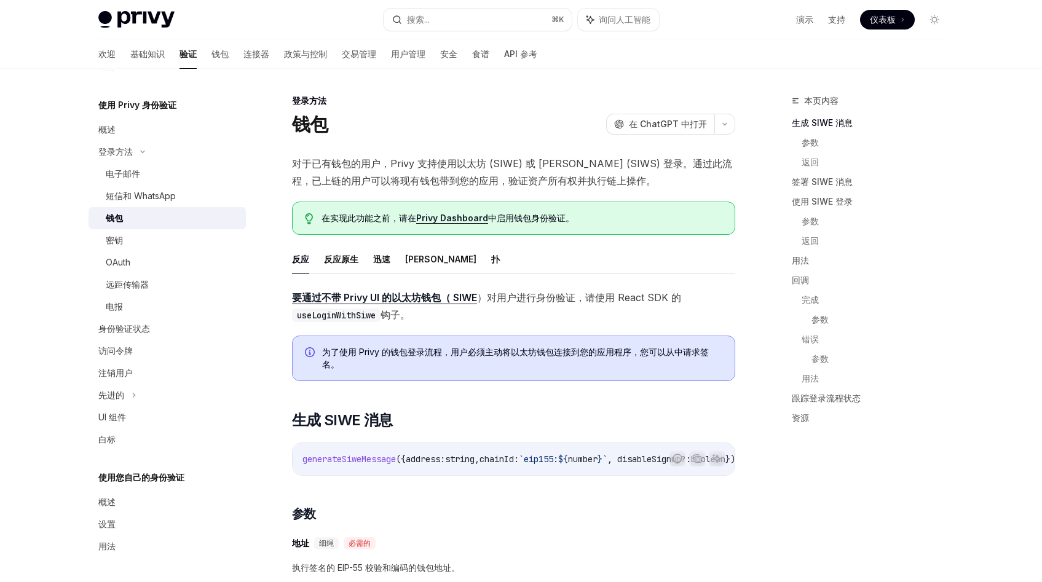
click at [152, 218] on div "钱包" at bounding box center [172, 218] width 133 height 15
click at [457, 167] on font "对于已有钱包的用户，Privy 支持使用以太坊 (SIWE) 或 [PERSON_NAME] (SIWS) 登录。通过此流程，已上链的用户可以将现有钱包带到您…" at bounding box center [512, 170] width 440 height 29
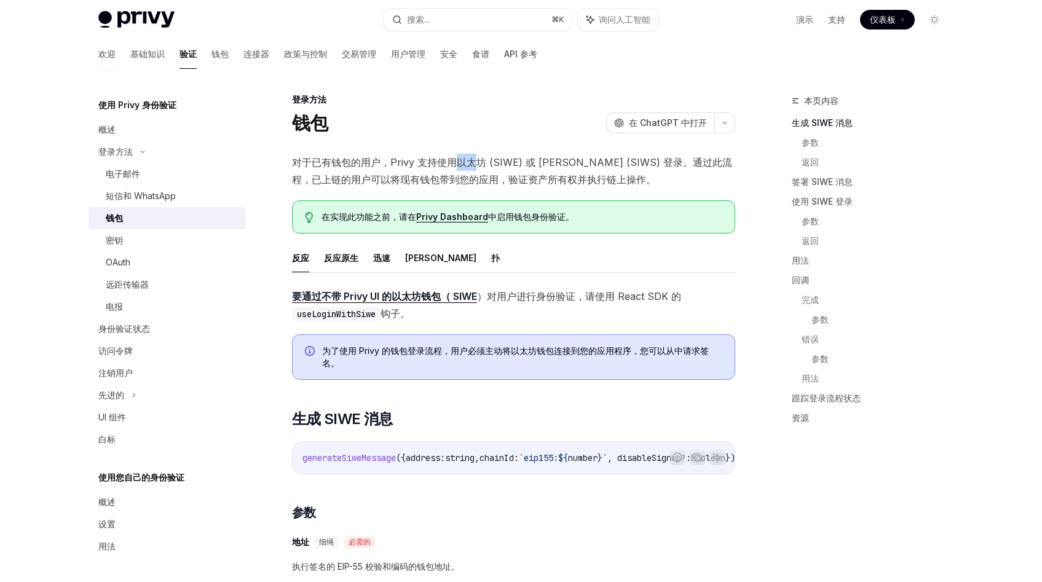
click at [457, 167] on font "对于已有钱包的用户，Privy 支持使用以太坊 (SIWE) 或 [PERSON_NAME] (SIWS) 登录。通过此流程，已上链的用户可以将现有钱包带到您…" at bounding box center [512, 170] width 440 height 29
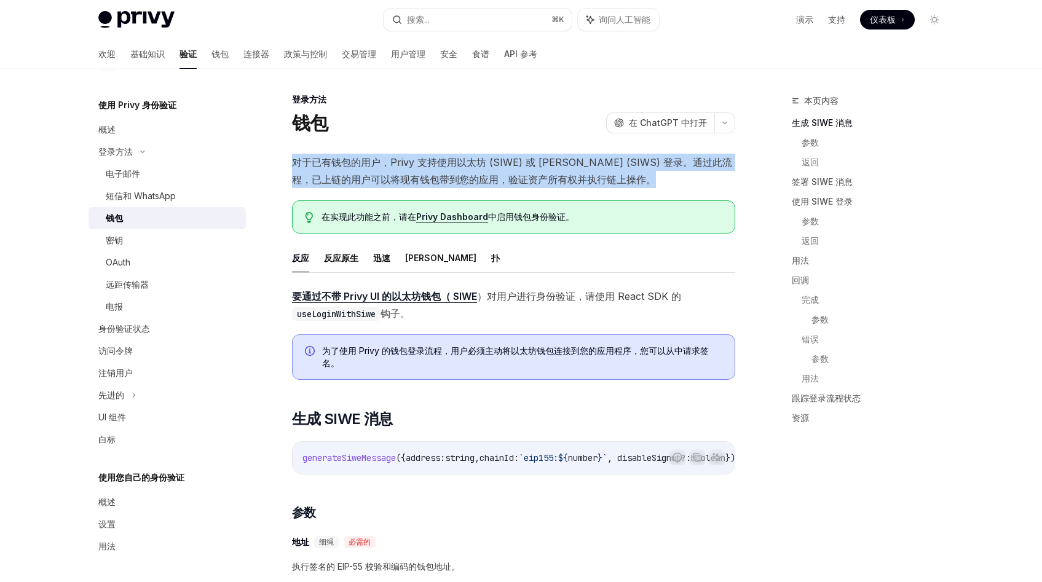
click at [457, 167] on font "对于已有钱包的用户，Privy 支持使用以太坊 (SIWE) 或 [PERSON_NAME] (SIWS) 登录。通过此流程，已上链的用户可以将现有钱包带到您…" at bounding box center [512, 170] width 440 height 29
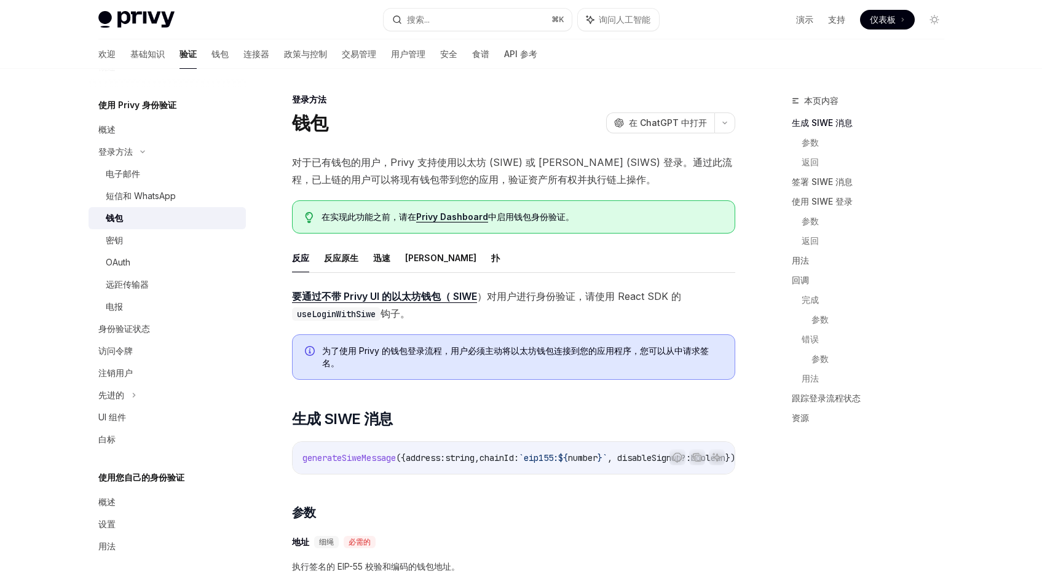
click at [457, 167] on font "对于已有钱包的用户，Privy 支持使用以太坊 (SIWE) 或 [PERSON_NAME] (SIWS) 登录。通过此流程，已上链的用户可以将现有钱包带到您…" at bounding box center [512, 170] width 440 height 29
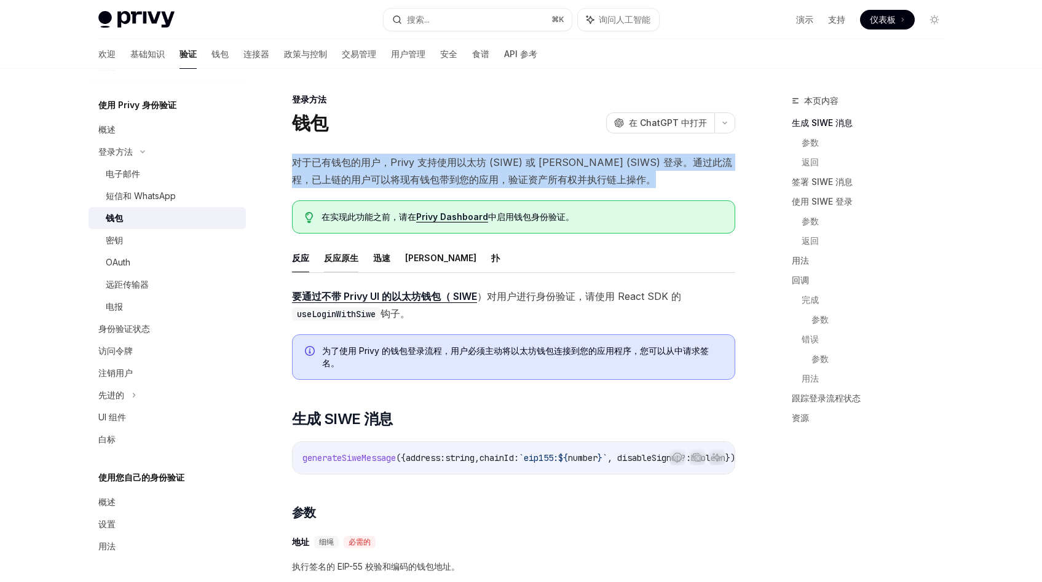
click at [340, 262] on font "反应原生" at bounding box center [341, 258] width 34 height 10
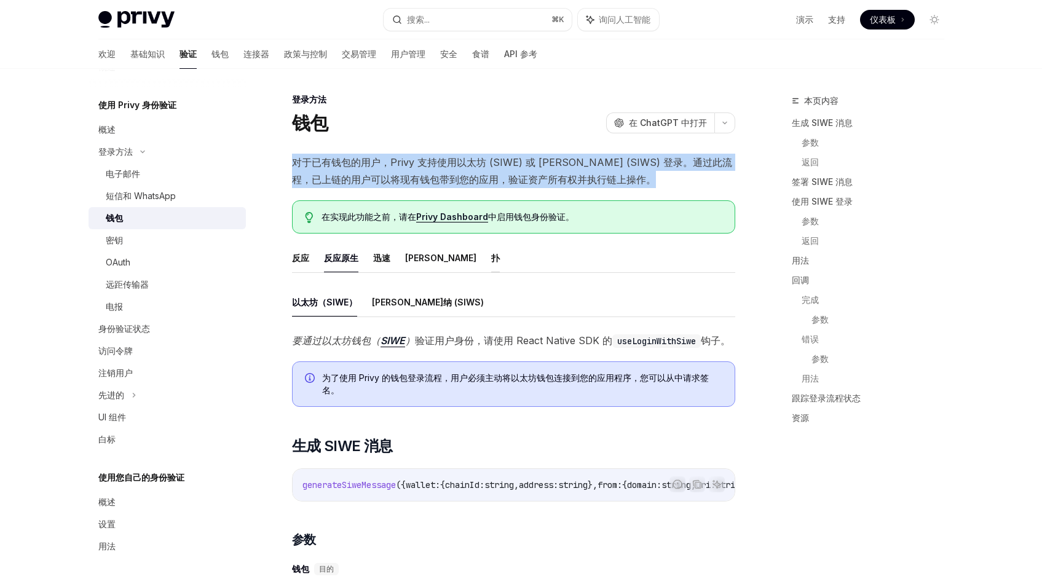
click at [491, 258] on font "扑" at bounding box center [495, 258] width 9 height 10
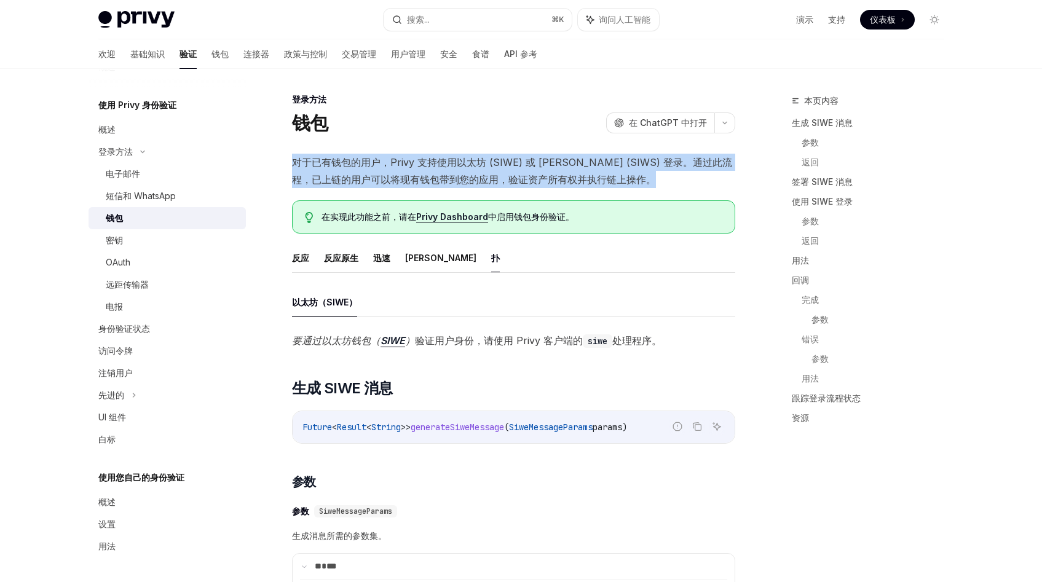
click at [491, 262] on font "扑" at bounding box center [495, 258] width 9 height 10
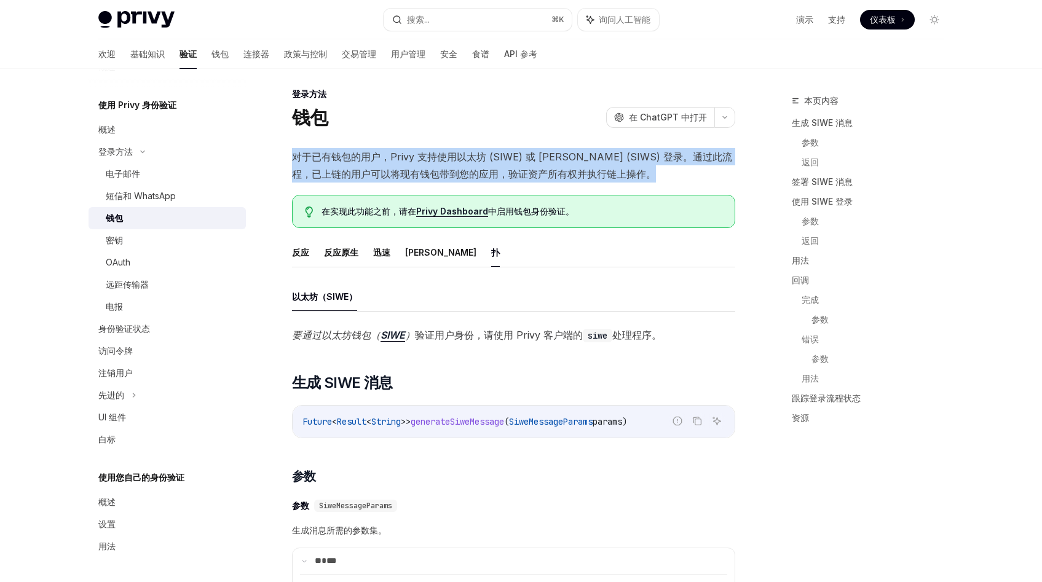
scroll to position [4, 0]
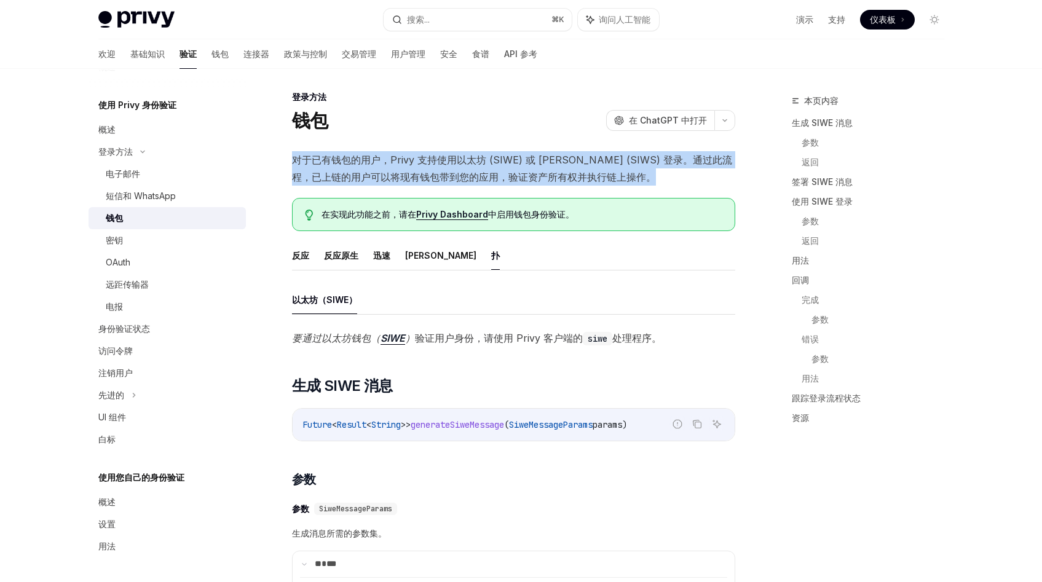
click at [443, 341] on font "验证用户身份" at bounding box center [444, 338] width 59 height 12
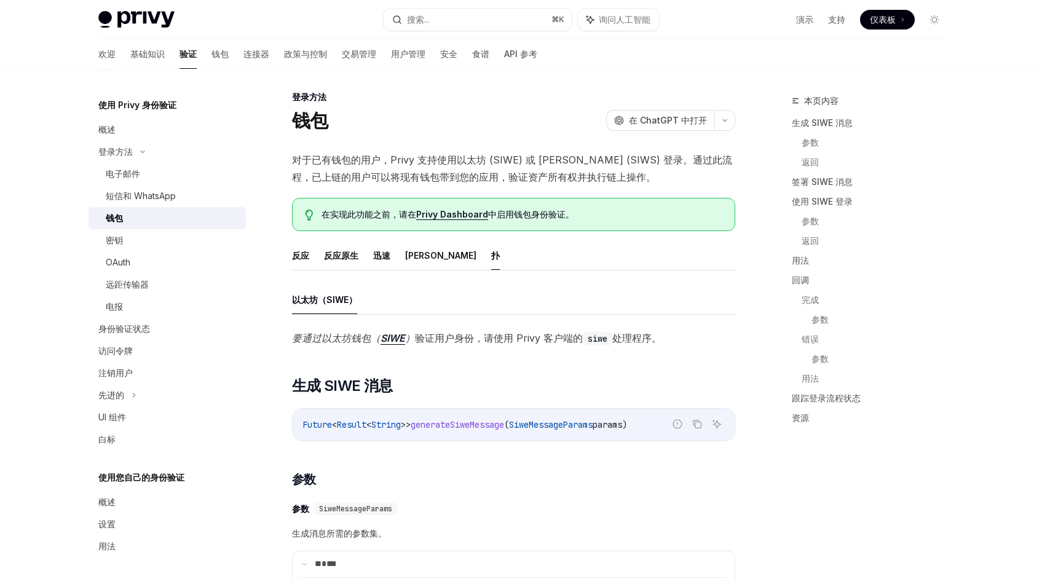
click at [443, 341] on font "验证用户身份" at bounding box center [444, 338] width 59 height 12
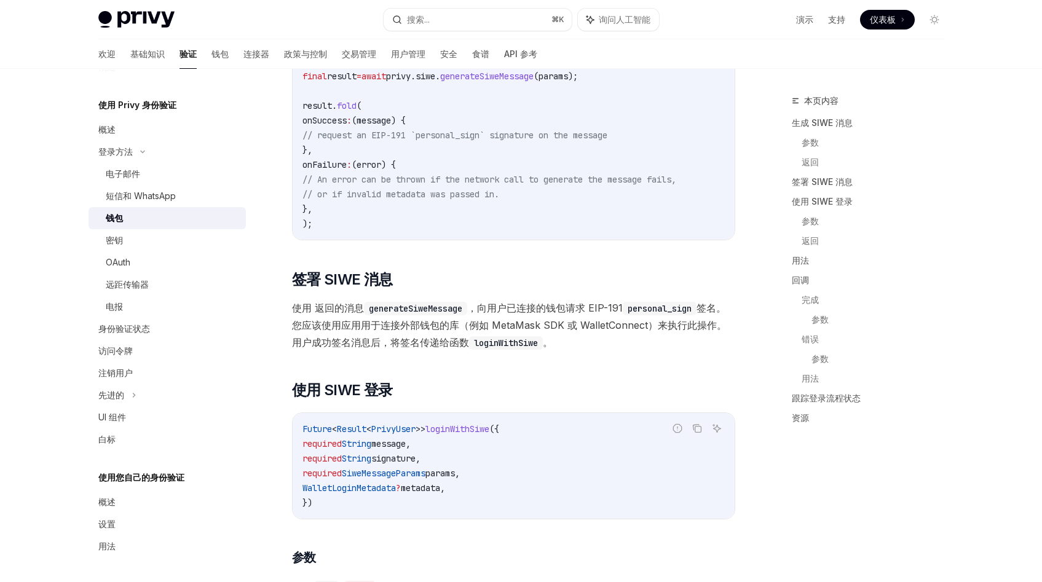
scroll to position [1083, 0]
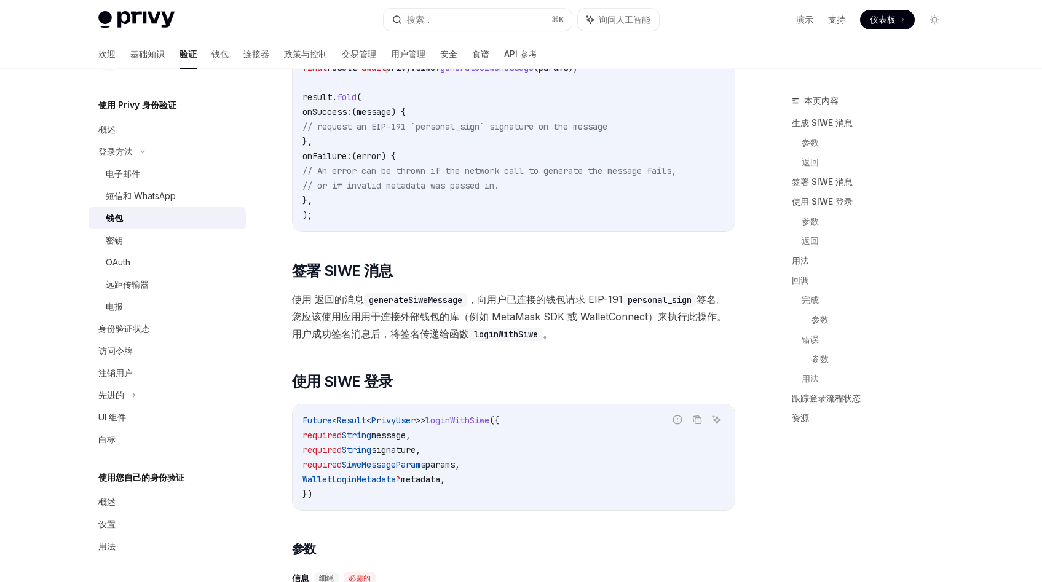
click at [364, 314] on span "使用 返回的消息 generateSiweMessage ，向用户已连接的钱包请求 EIP-191 personal_sign 签名。您应该使用应用用于连接外…" at bounding box center [513, 317] width 443 height 52
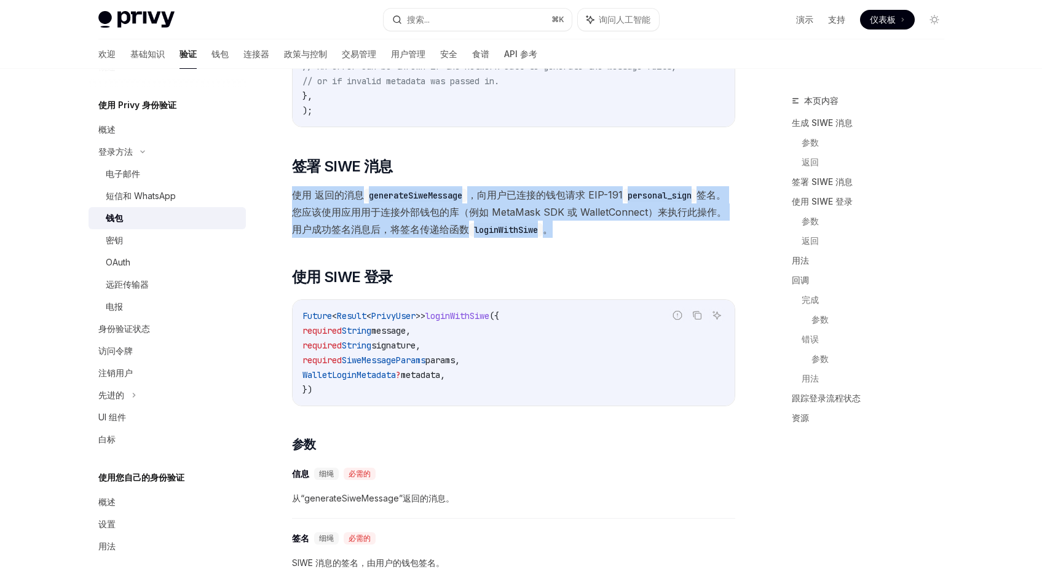
scroll to position [1195, 0]
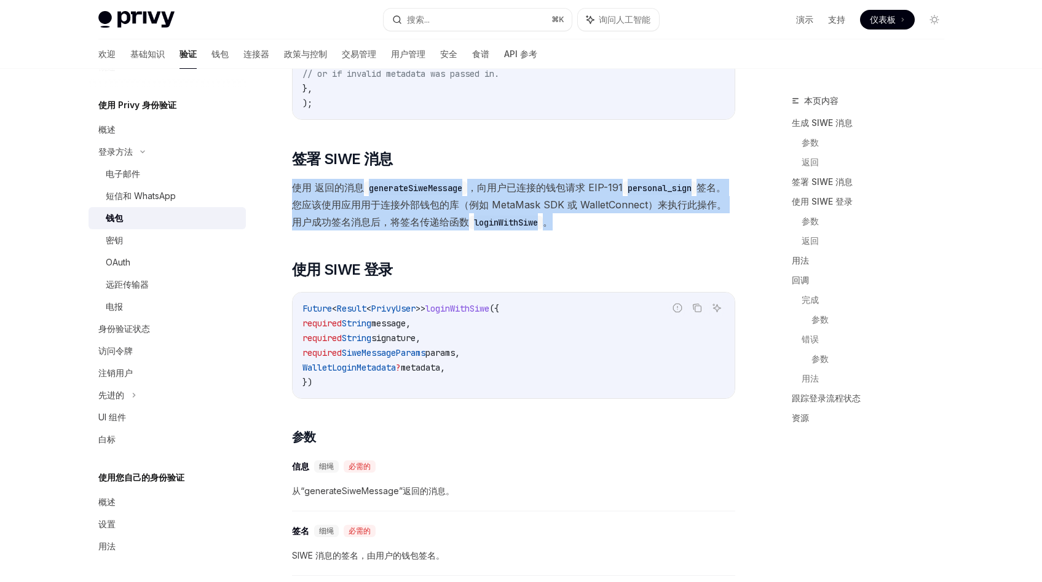
click at [424, 213] on font "签名。您应该使用应用用于连接外部钱包的库（例如 MetaMask SDK 或 WalletConnect）来执行此操作。用户成功签名消息后，将签名传递给函数" at bounding box center [509, 204] width 434 height 47
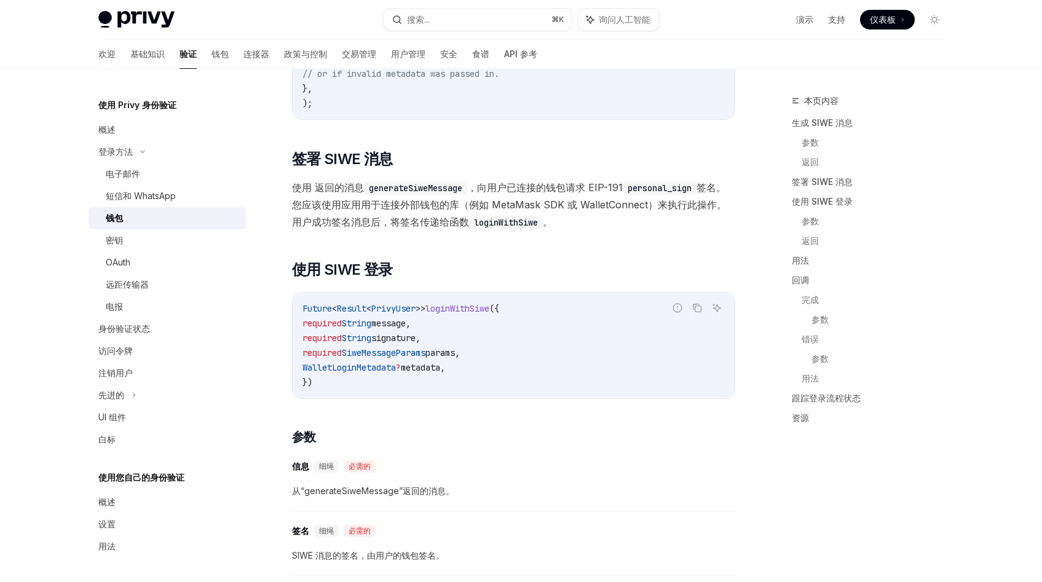
click at [424, 213] on font "签名。您应该使用应用用于连接外部钱包的库（例如 MetaMask SDK 或 WalletConnect）来执行此操作。用户成功签名消息后，将签名传递给函数" at bounding box center [509, 204] width 434 height 47
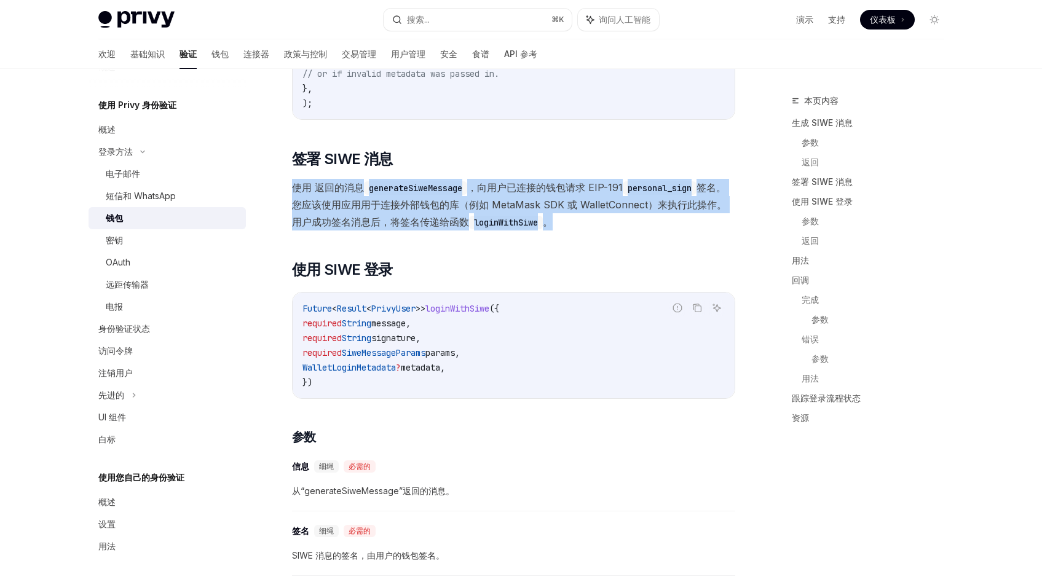
scroll to position [1236, 0]
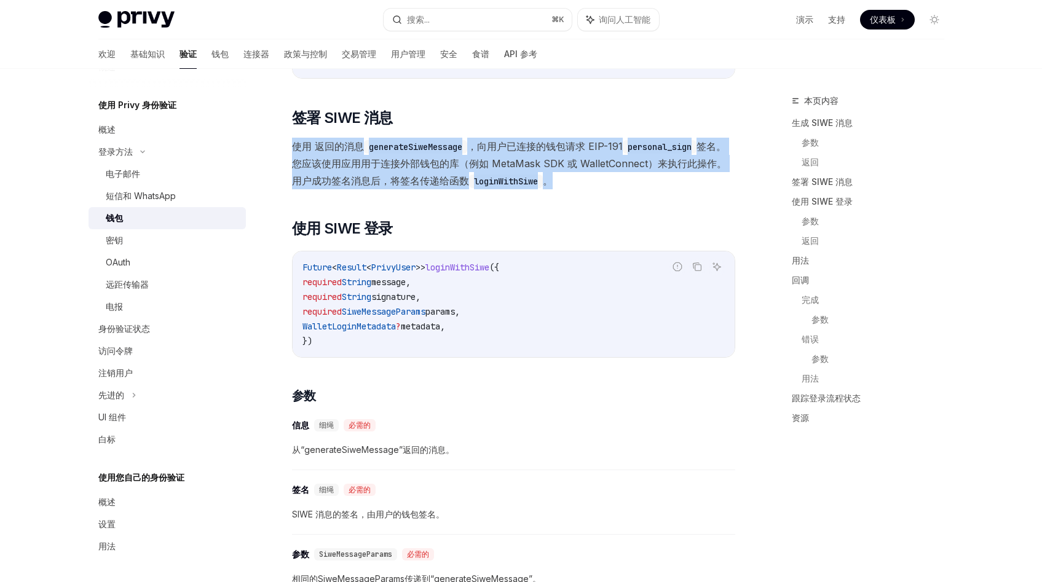
click at [413, 187] on font "签名。您应该使用应用用于连接外部钱包的库（例如 MetaMask SDK 或 WalletConnect）来执行此操作。用户成功签名消息后，将签名传递给函数" at bounding box center [509, 163] width 434 height 47
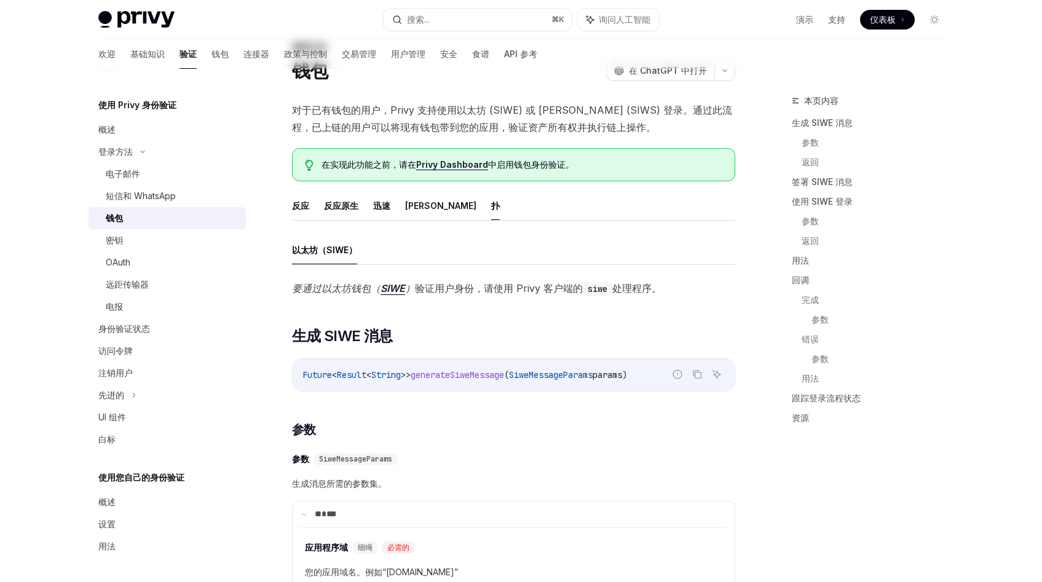
scroll to position [0, 0]
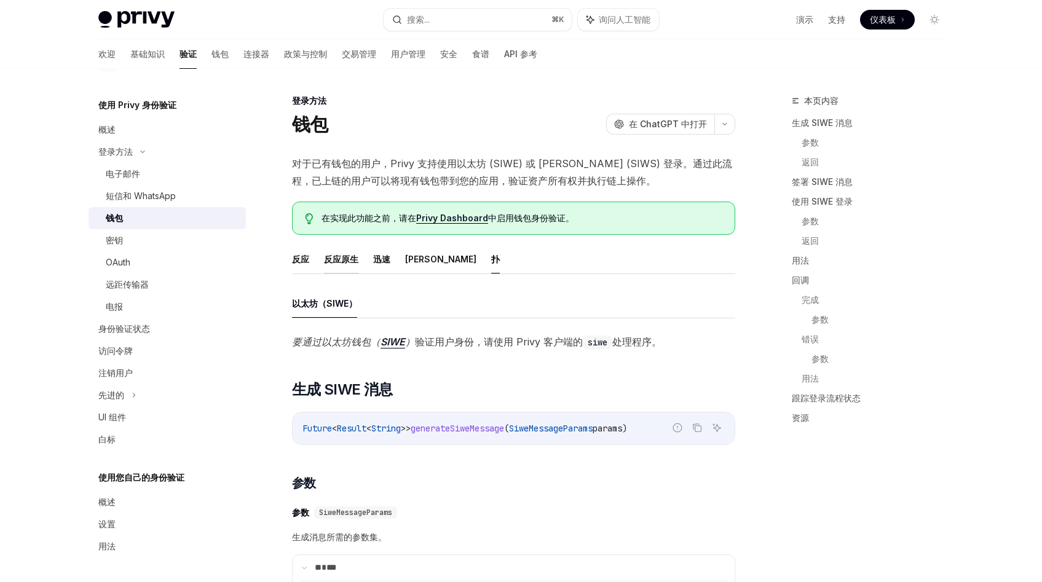
click at [337, 251] on button "反应原生" at bounding box center [341, 259] width 34 height 29
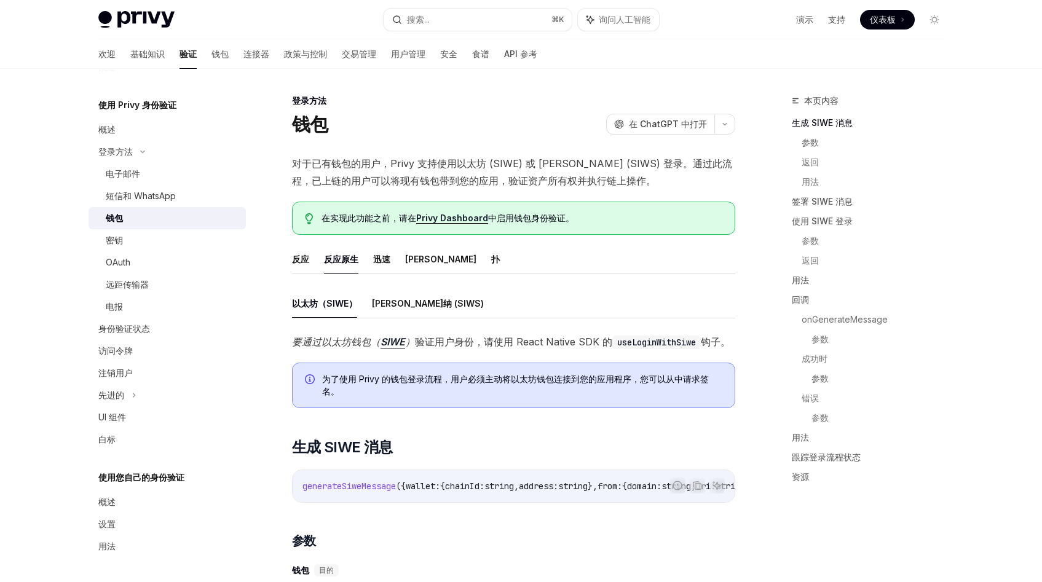
click at [431, 264] on ul "反应 反应原生 迅速 [PERSON_NAME] 扑" at bounding box center [513, 259] width 443 height 29
click at [491, 264] on font "扑" at bounding box center [495, 259] width 9 height 10
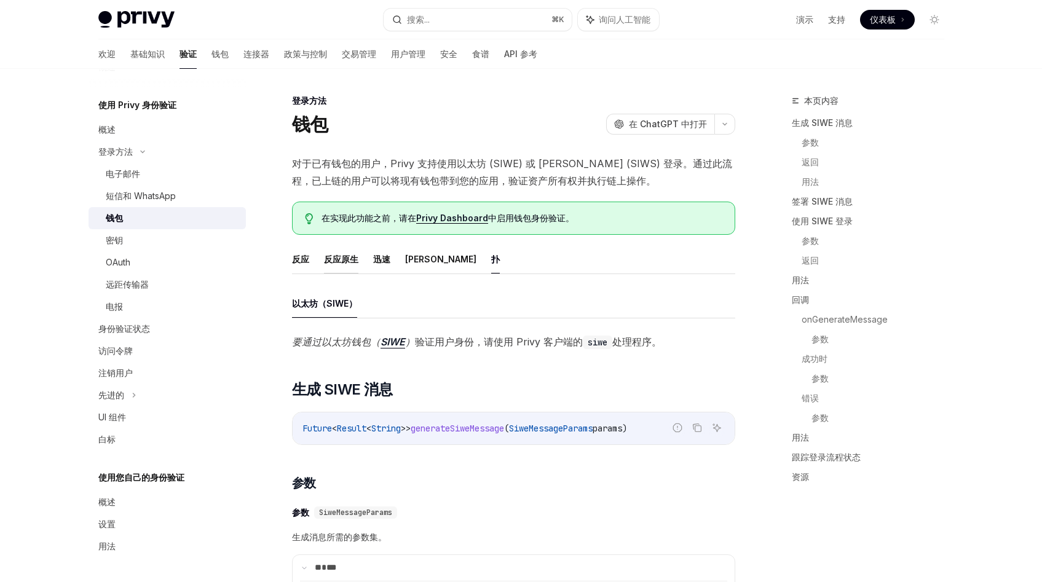
click at [339, 265] on font "反应原生" at bounding box center [341, 259] width 34 height 15
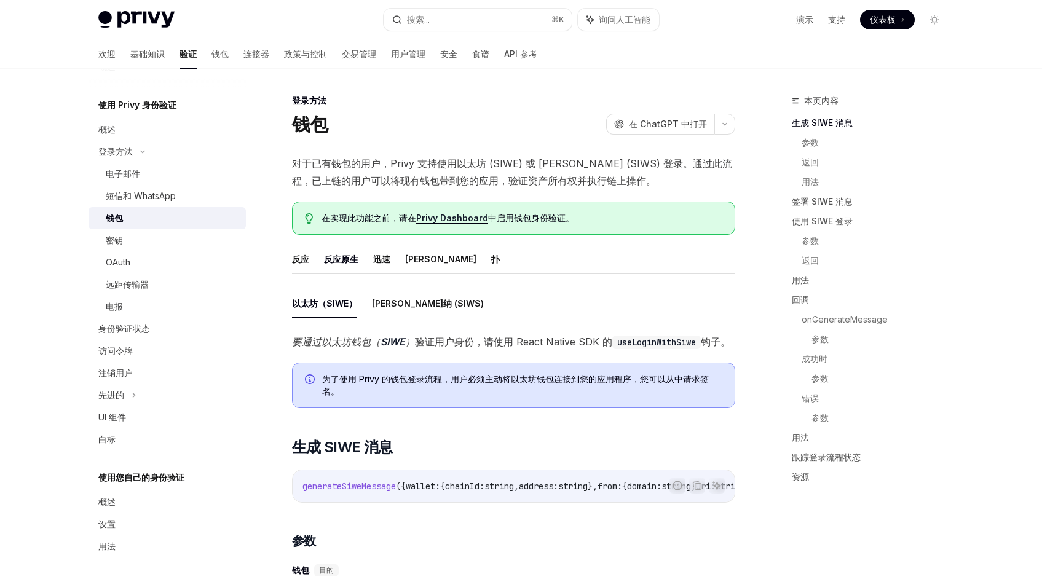
click at [491, 263] on font "扑" at bounding box center [495, 259] width 9 height 10
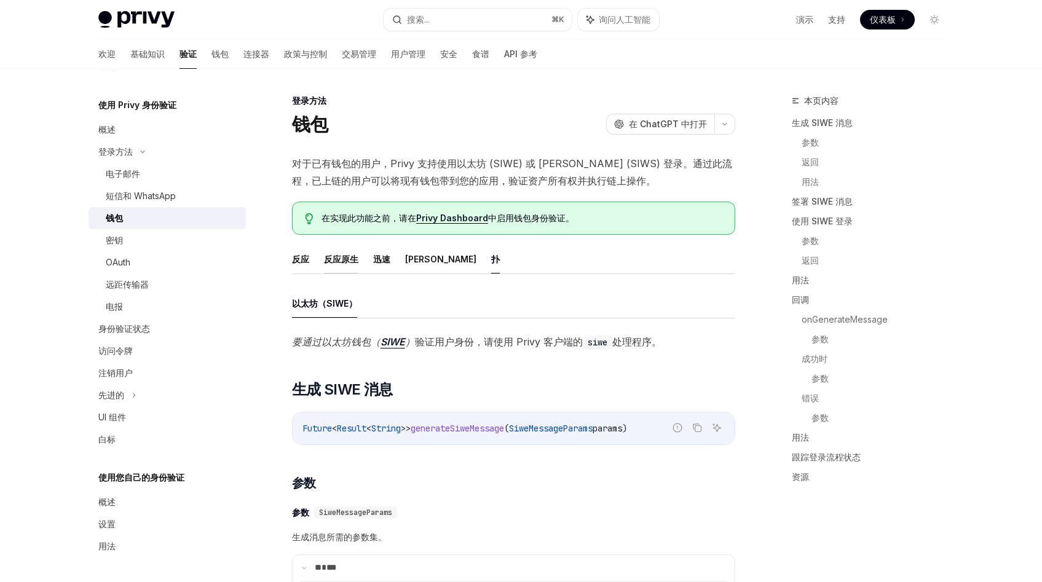
click at [334, 264] on font "反应原生" at bounding box center [341, 259] width 34 height 10
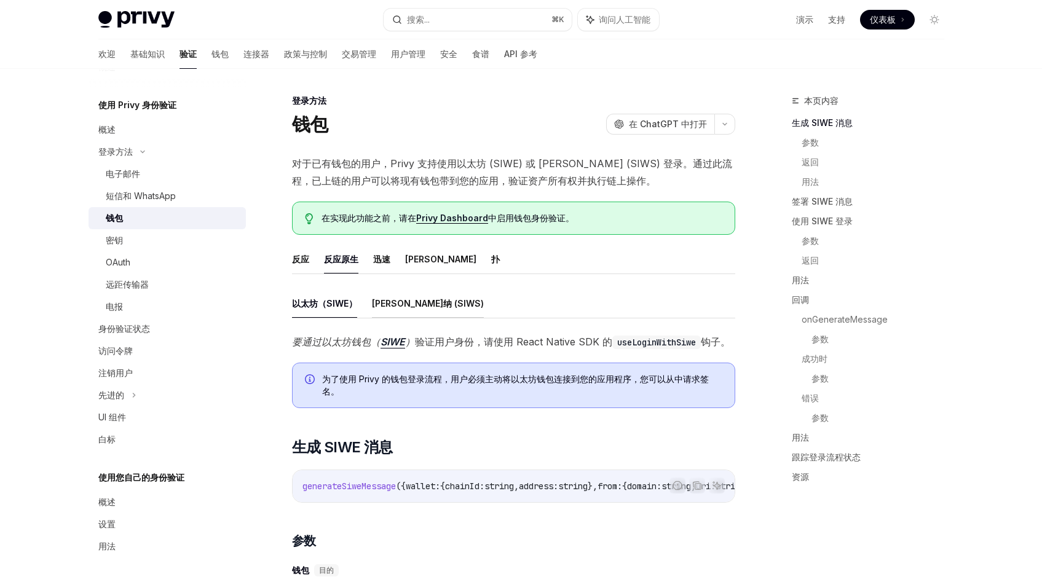
click at [381, 302] on font "[PERSON_NAME]纳 (SIWS)" at bounding box center [428, 303] width 112 height 10
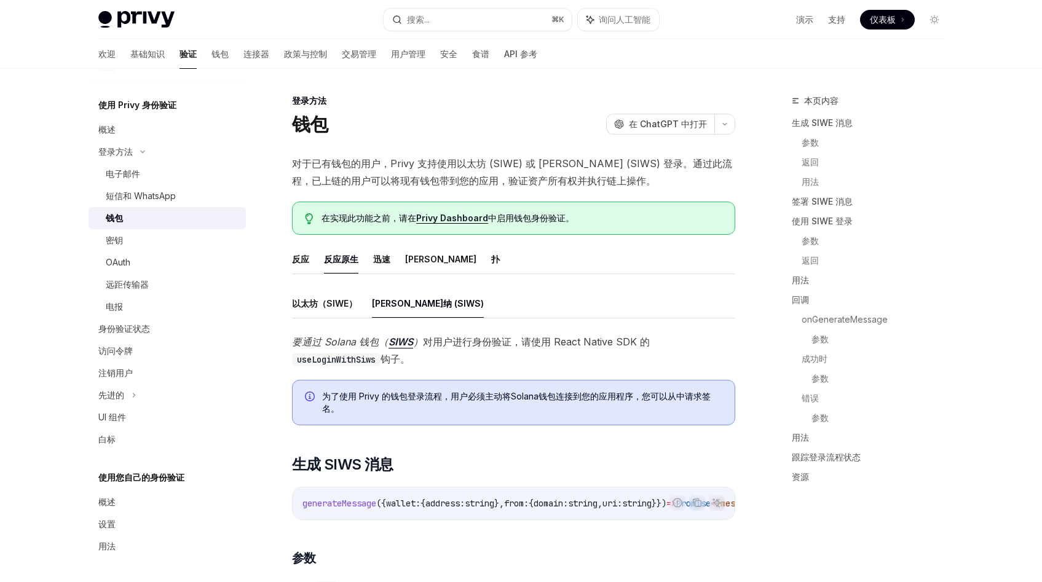
click at [500, 308] on ul "以太坊（SIWE） [PERSON_NAME]纳 (SIWS)" at bounding box center [513, 303] width 443 height 29
click at [491, 263] on font "扑" at bounding box center [495, 259] width 9 height 10
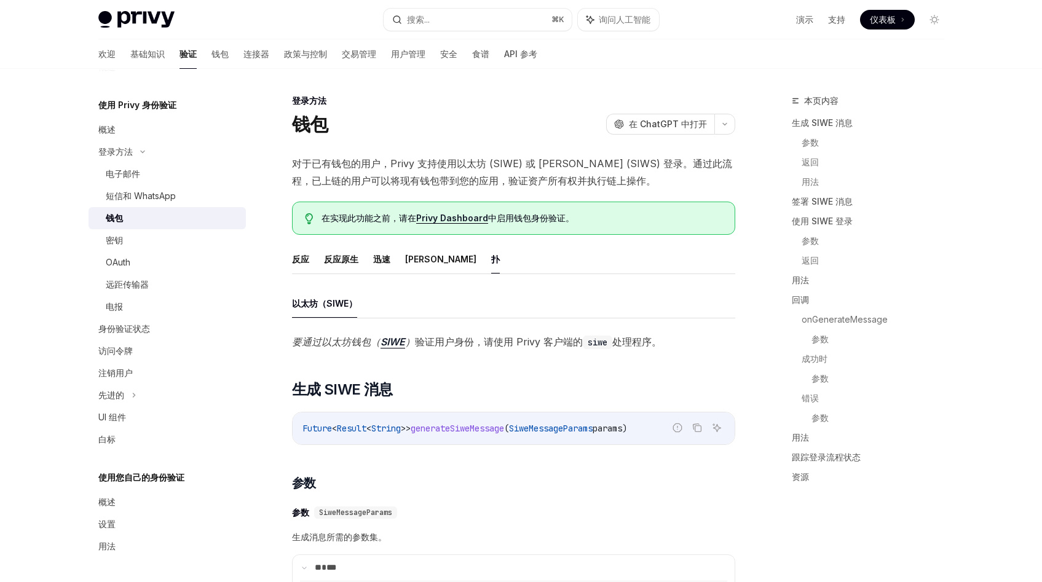
click at [559, 251] on ul "反应 反应原生 迅速 [PERSON_NAME] 扑" at bounding box center [513, 259] width 443 height 29
click at [338, 258] on font "反应原生" at bounding box center [341, 259] width 34 height 10
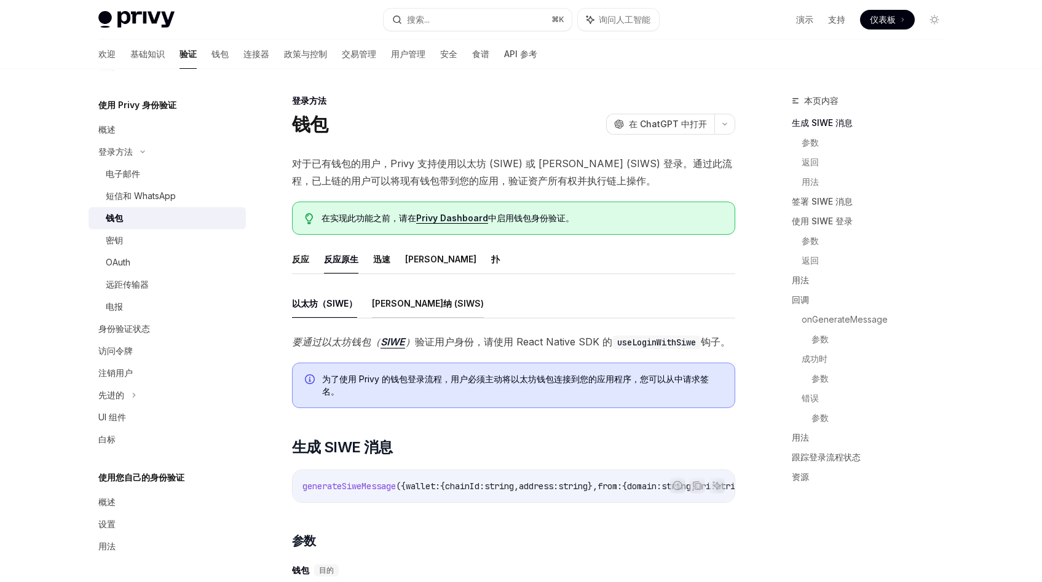
click at [384, 304] on font "[PERSON_NAME]纳 (SIWS)" at bounding box center [428, 303] width 112 height 10
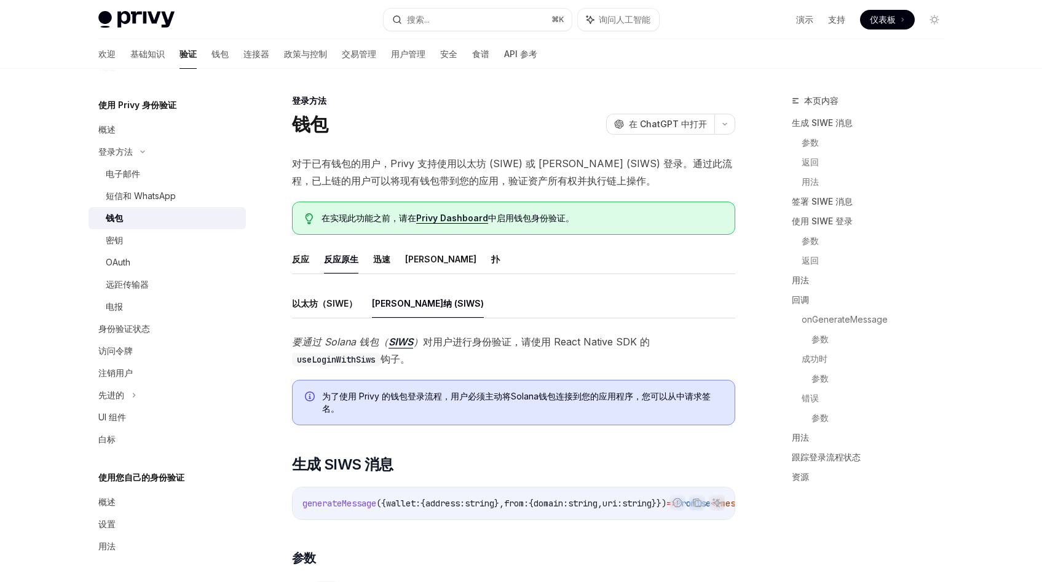
click at [541, 304] on ul "以太坊（SIWE） [PERSON_NAME]纳 (SIWS)" at bounding box center [513, 303] width 443 height 29
click at [296, 260] on font "反应" at bounding box center [300, 259] width 17 height 10
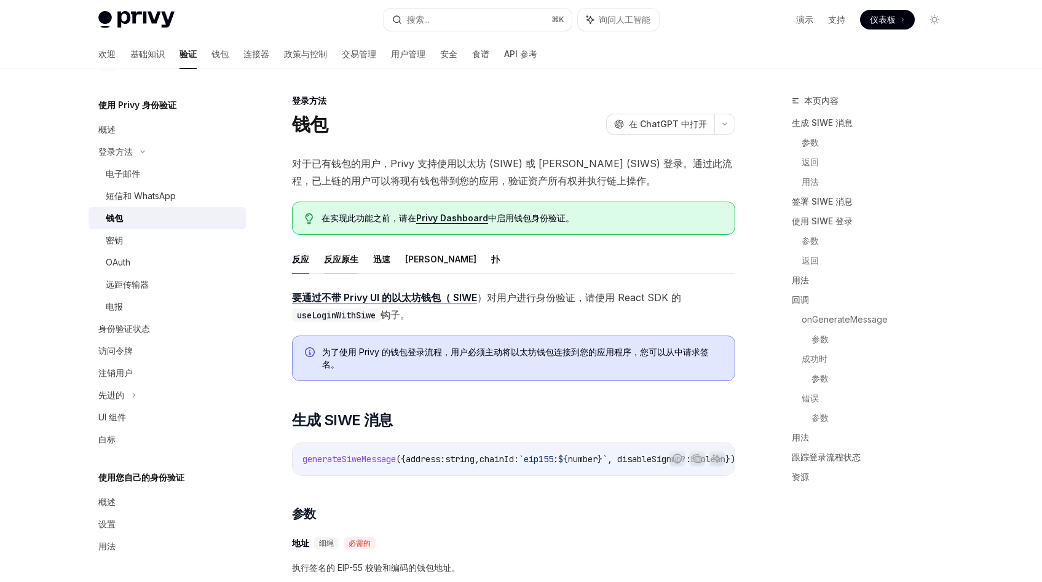
click at [339, 261] on font "反应原生" at bounding box center [341, 259] width 34 height 10
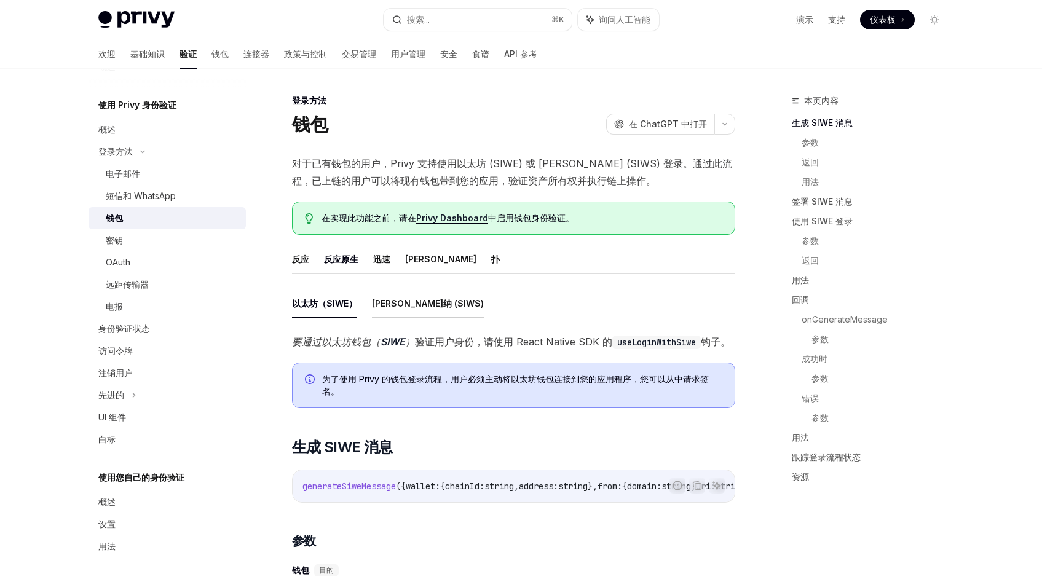
click at [405, 302] on font "[PERSON_NAME]纳 (SIWS)" at bounding box center [428, 303] width 112 height 10
type textarea "*"
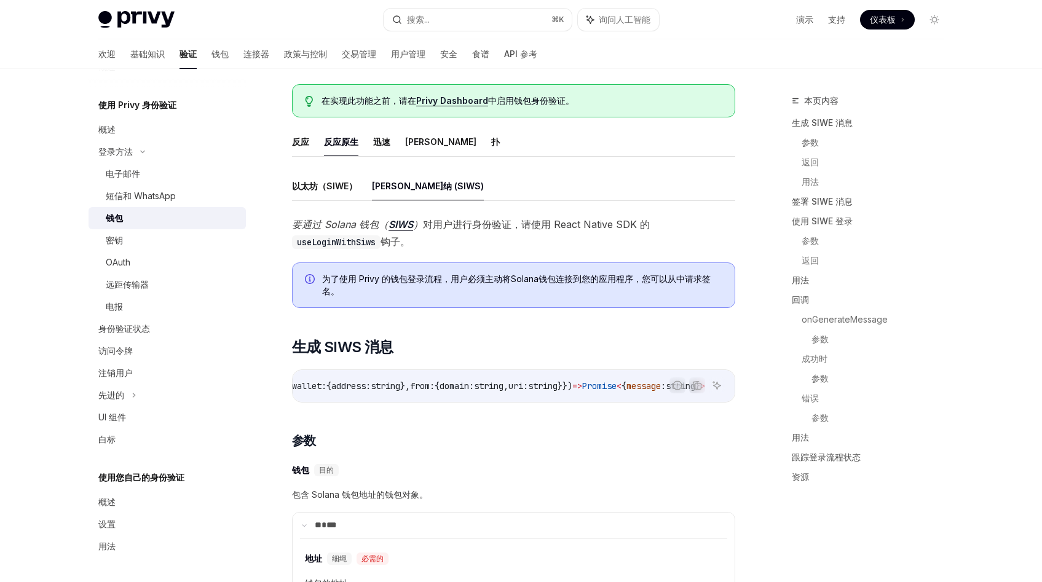
scroll to position [0, 170]
click at [556, 449] on h3 "​ 参数" at bounding box center [513, 440] width 443 height 17
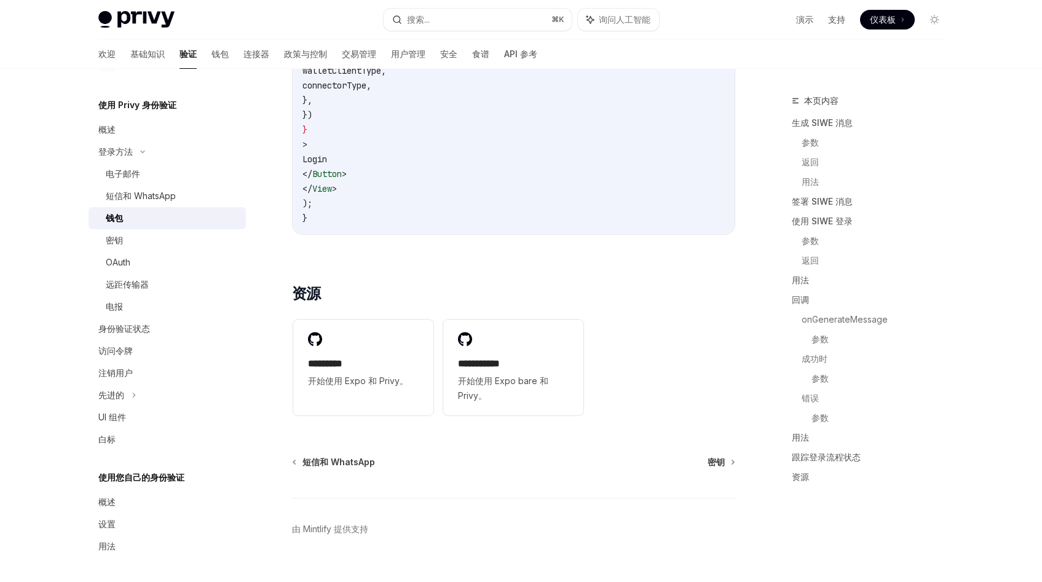
scroll to position [2955, 0]
